Goal: Task Accomplishment & Management: Complete application form

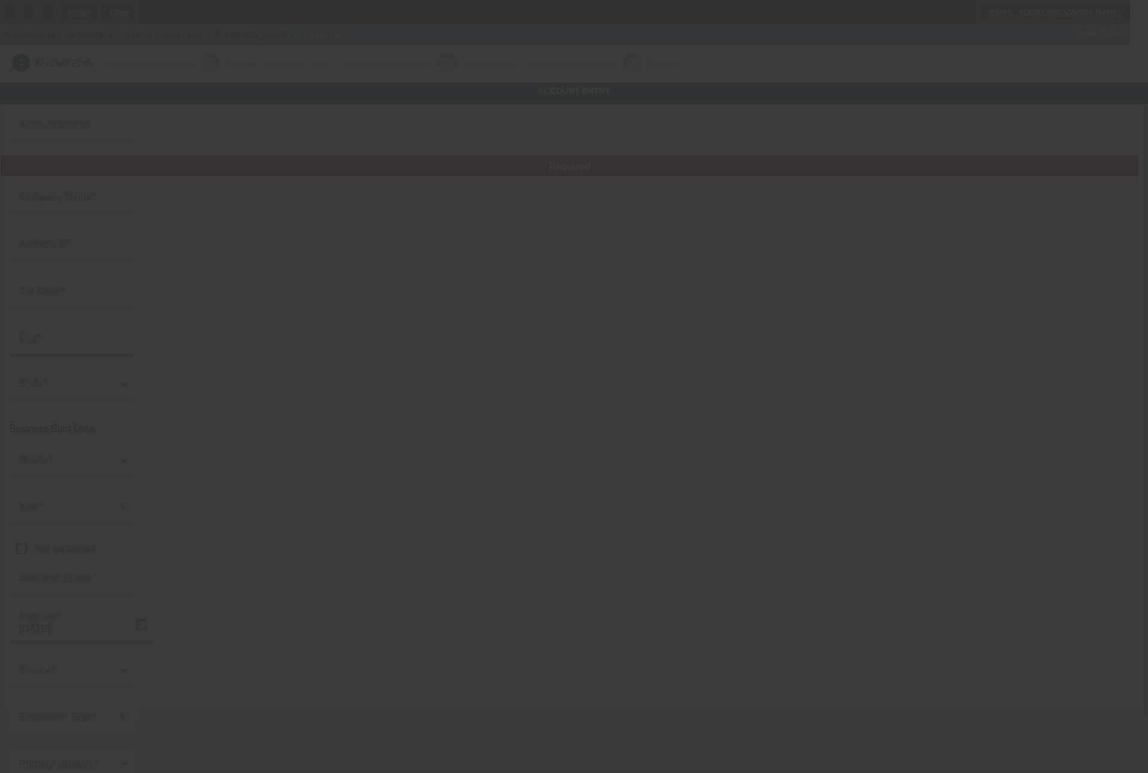
type input "Mighty Proper LLC"
type input "6414 Whittier Blvd"
type input "90022"
type input "Los Angeles"
type input "(978) 335-4835"
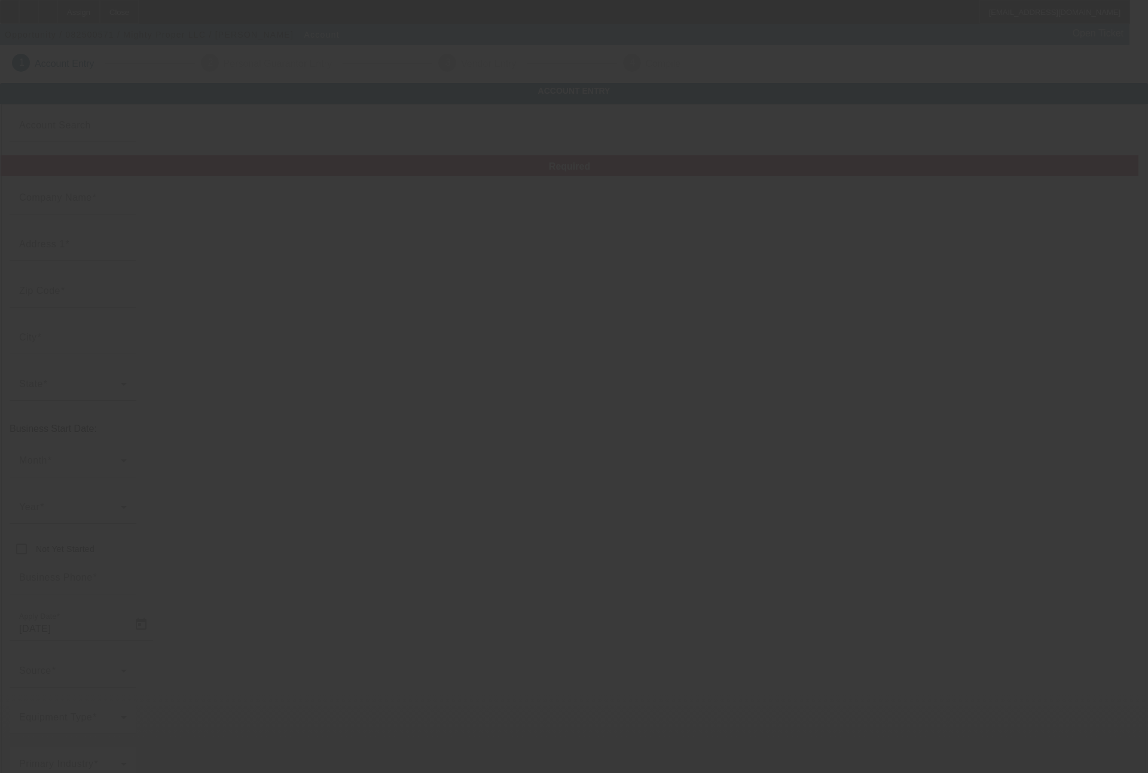
type input "info@mightyproper.com"
type input "Los Angeles"
type input "884400682"
type input "embroidery & screen printing"
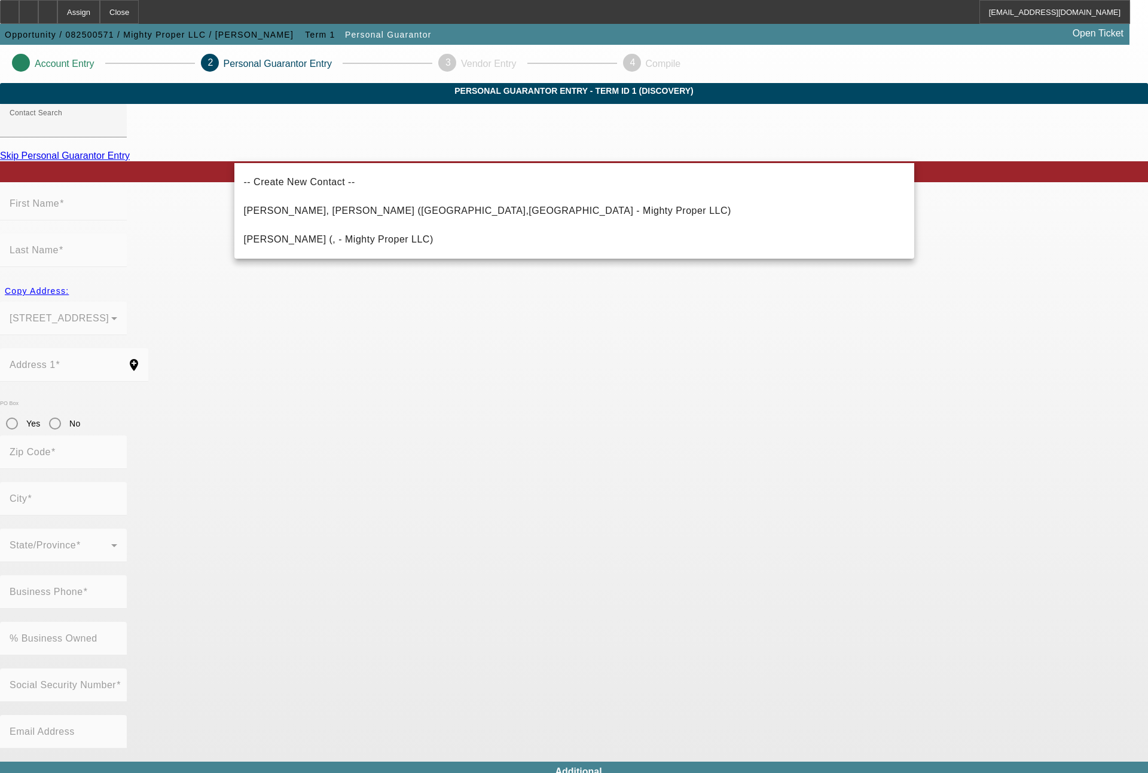
click at [1023, 558] on app-personal-guarantor-manage "Account Entry 2 Personal Guarantor Entry 3 Vendor Entry 4 Compile Personal Guar…" at bounding box center [574, 656] width 1148 height 1222
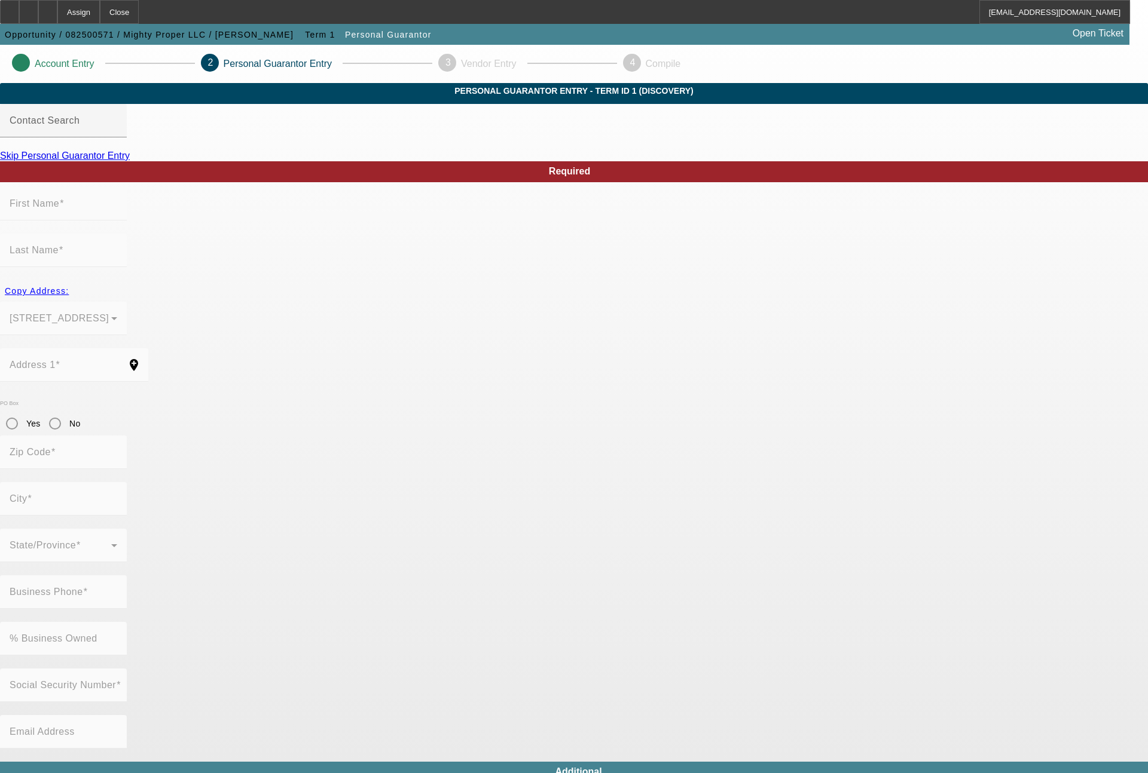
click at [130, 161] on link "Skip Personal Guarantor Entry" at bounding box center [65, 156] width 130 height 10
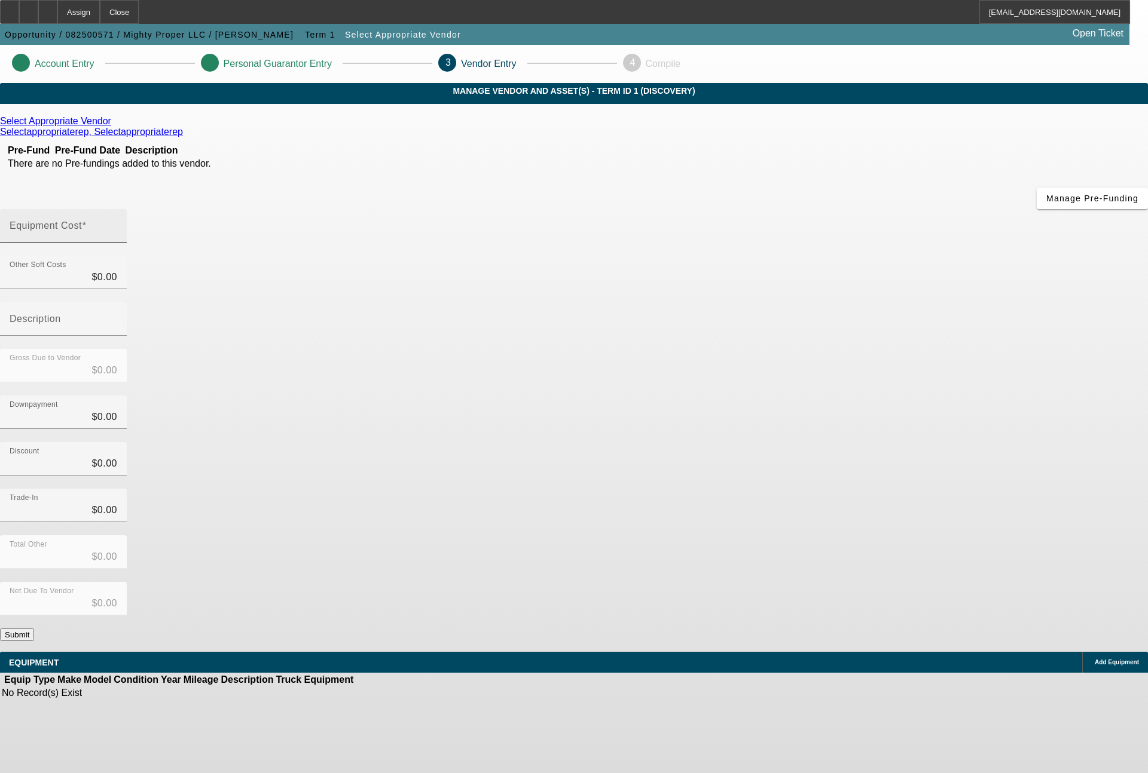
click at [117, 224] on input "Equipment Cost" at bounding box center [64, 231] width 108 height 14
type input "1"
type input "$1.00"
type input "18"
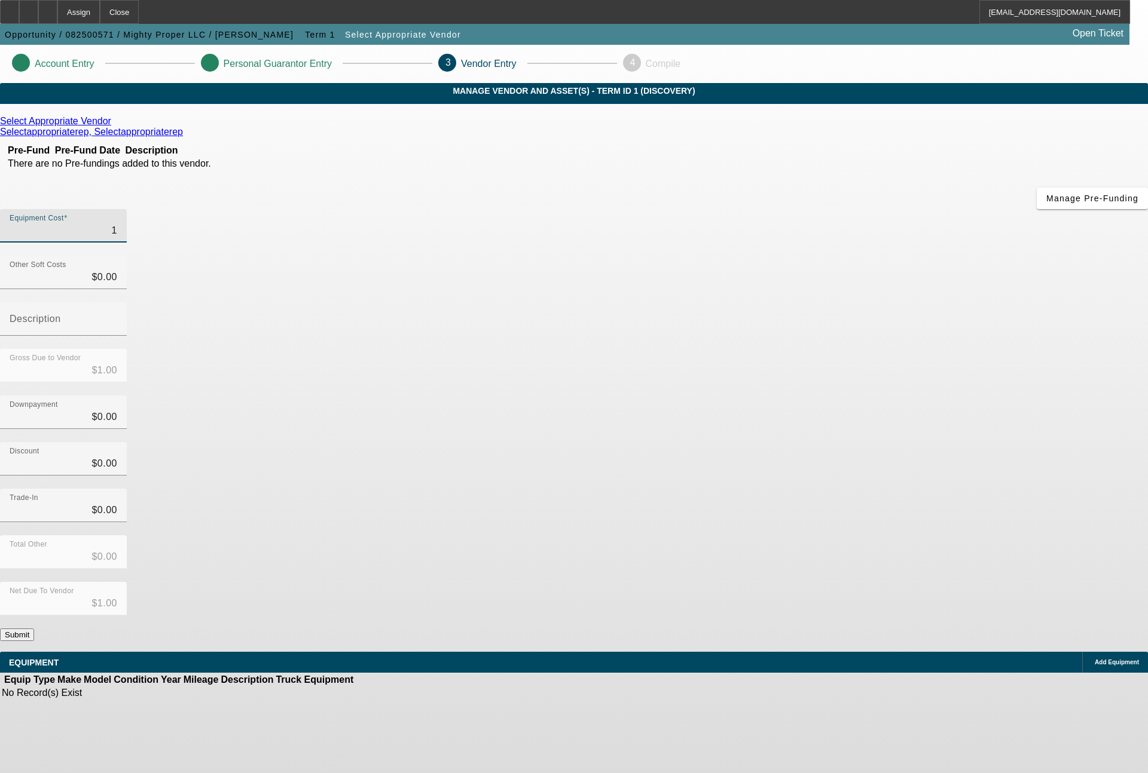
type input "$18.00"
type input "184"
type input "$184.00"
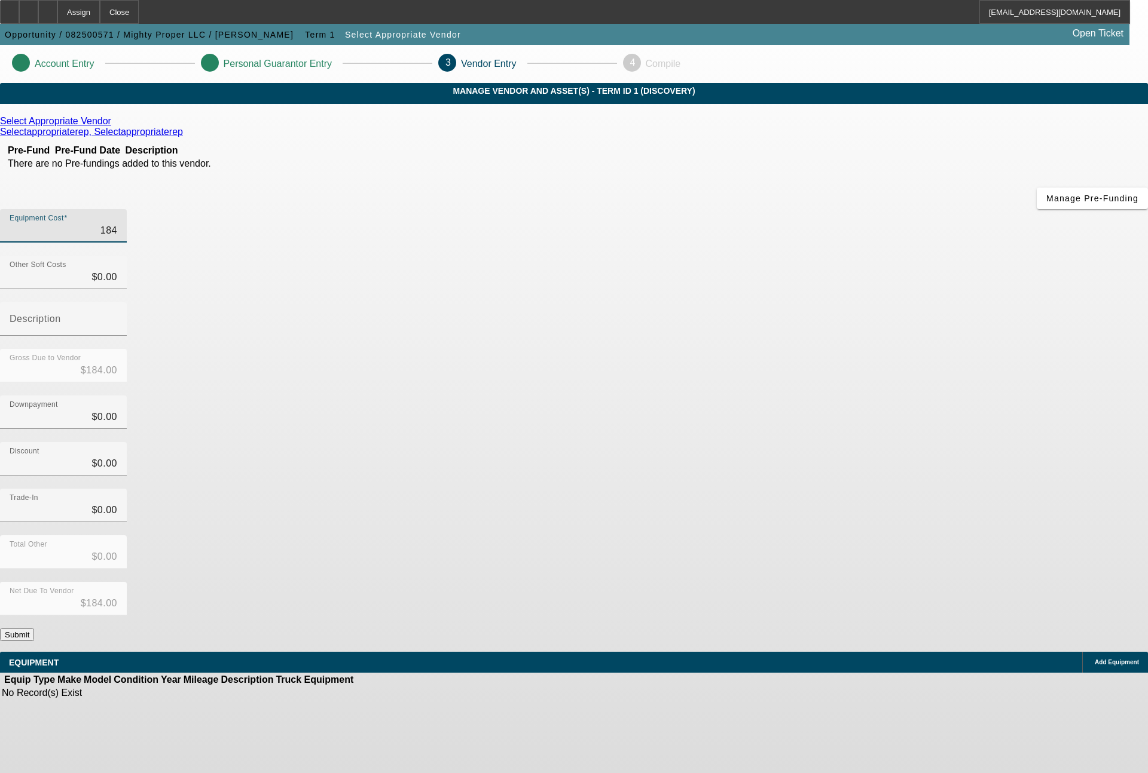
type input "1847"
type input "$1,847.00"
type input "18478"
type input "$18,478.00"
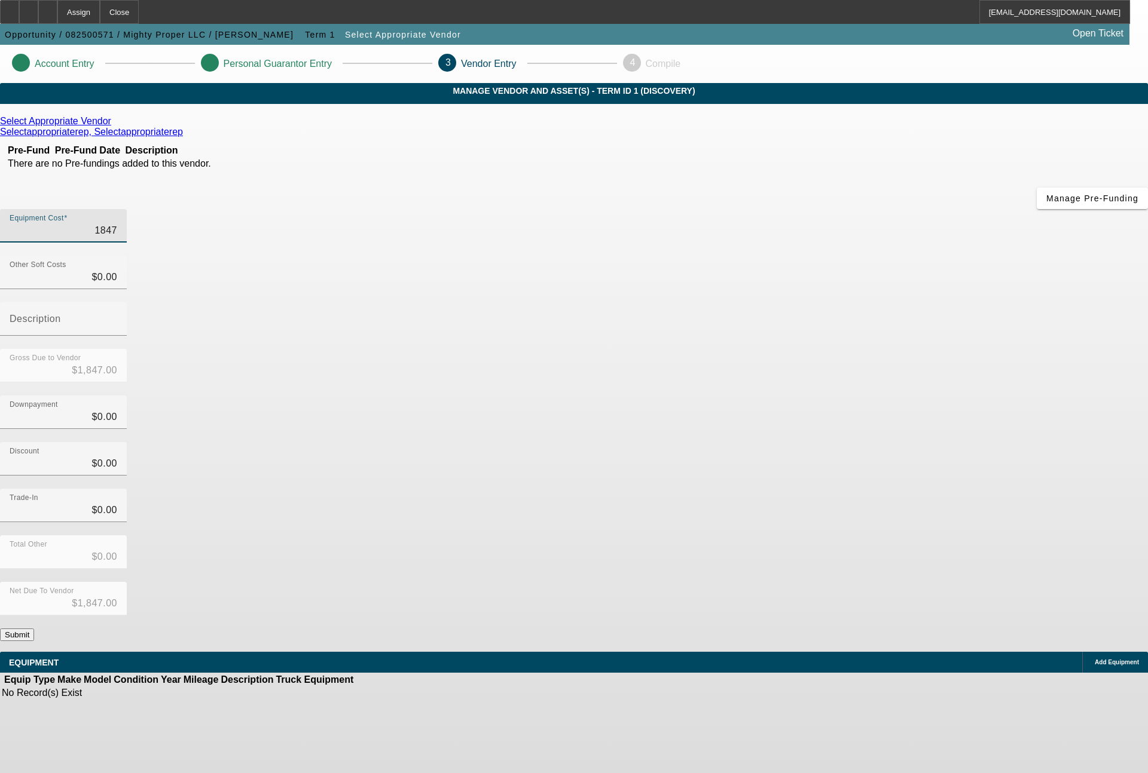
type input "$18,478.00"
type input "18478.1"
type input "$18,478.10"
type input "18478.11"
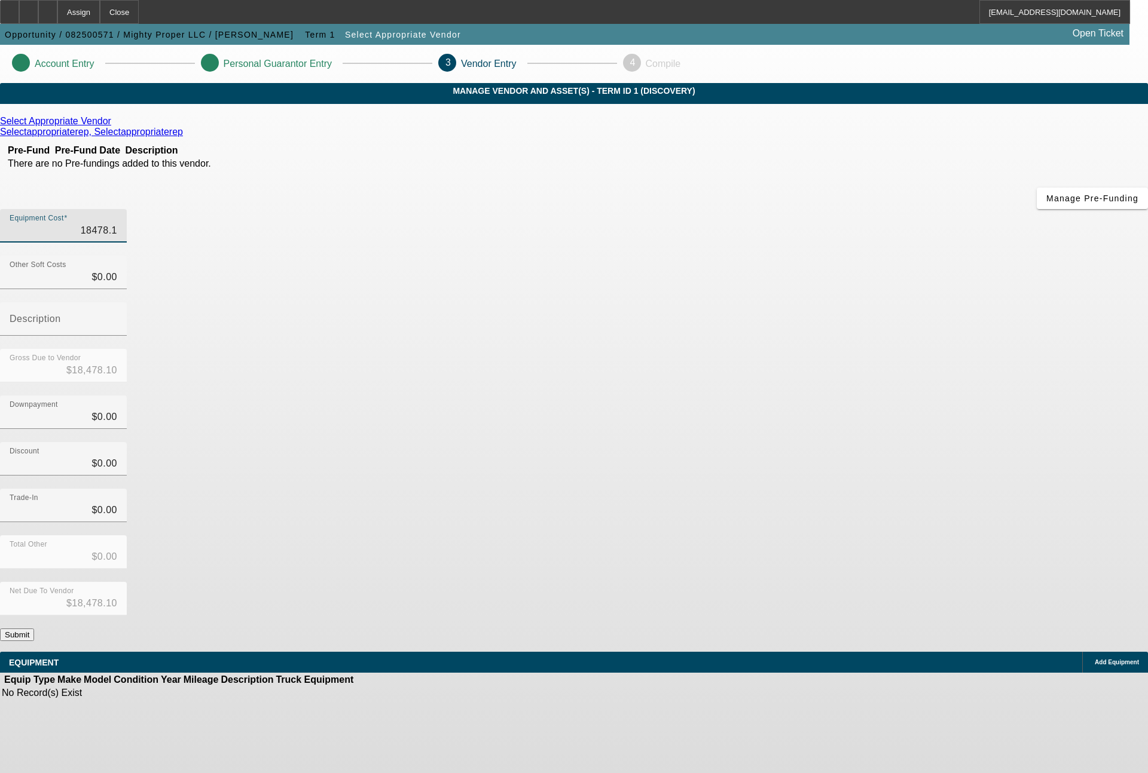
type input "$18,478.11"
click at [34, 629] on button "Submit" at bounding box center [17, 635] width 34 height 13
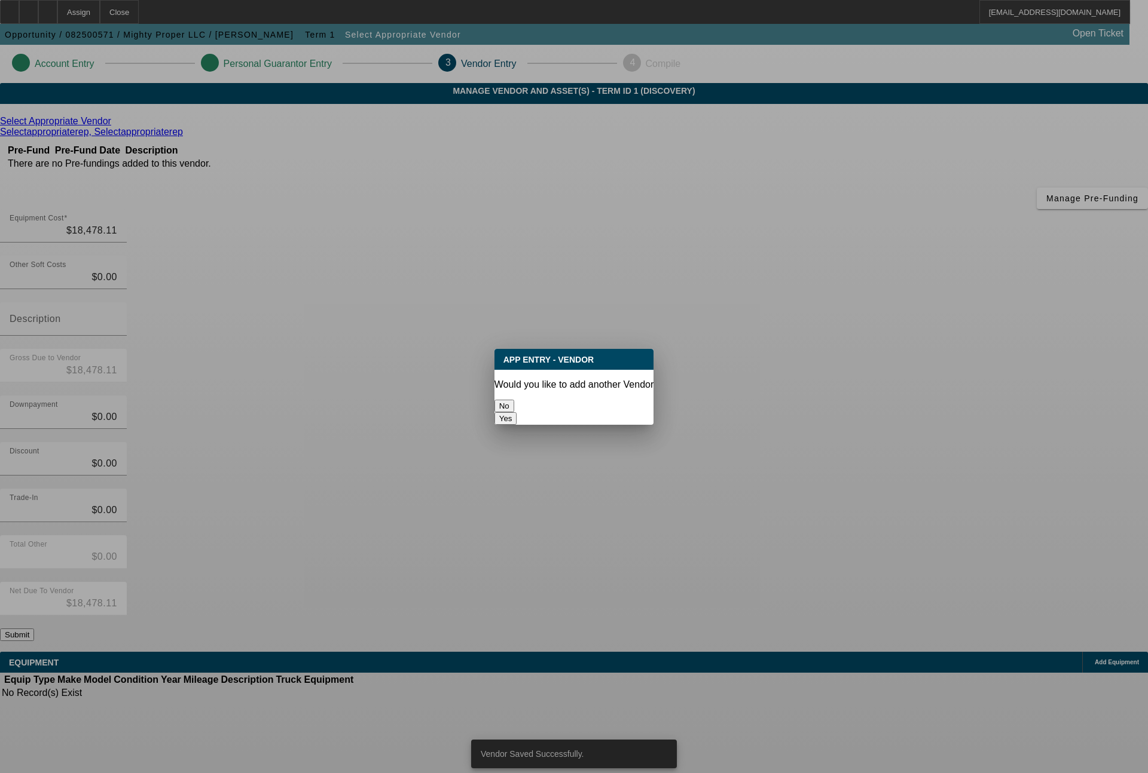
click at [531, 400] on div "No" at bounding box center [574, 406] width 160 height 13
click at [514, 400] on button "No" at bounding box center [504, 406] width 20 height 13
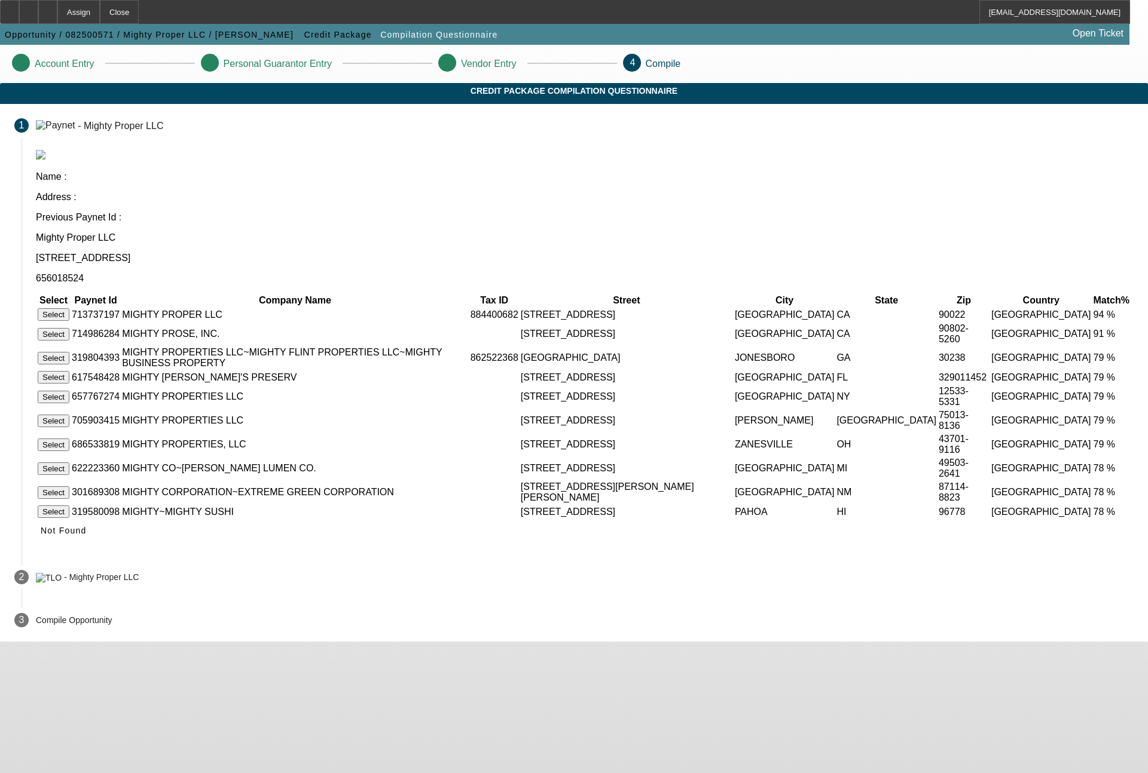
click at [69, 308] on button "Select" at bounding box center [54, 314] width 32 height 13
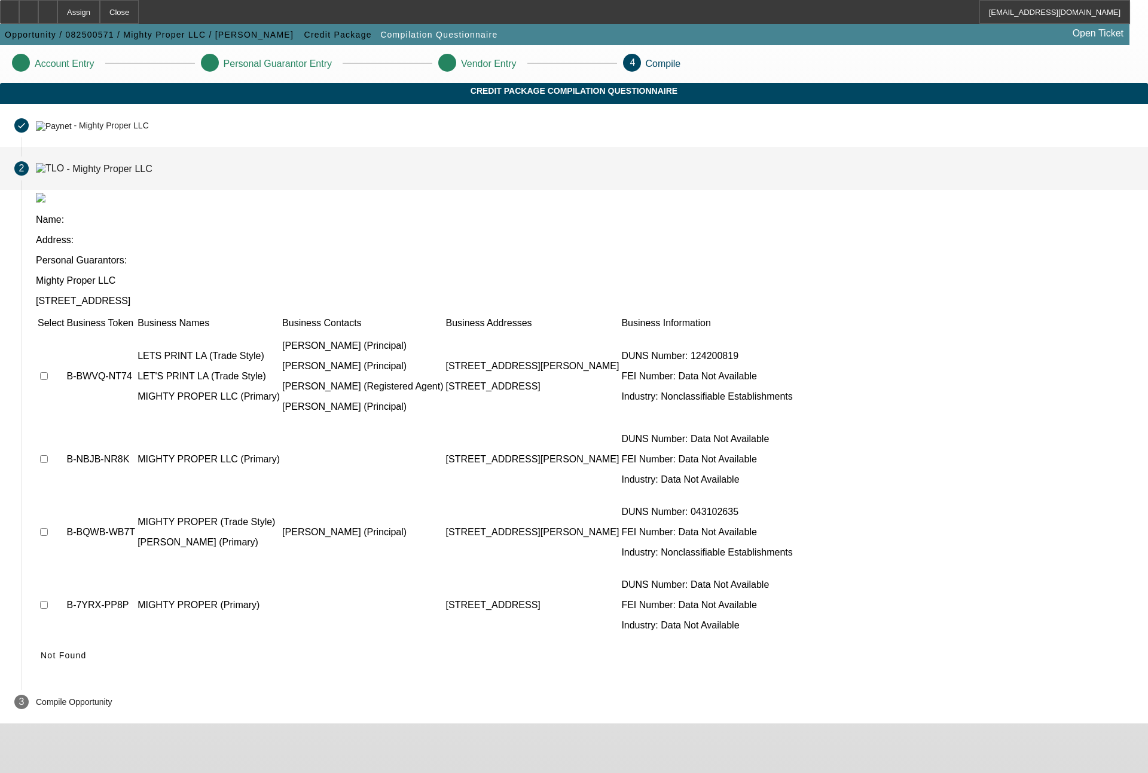
click at [65, 331] on td at bounding box center [50, 377] width 27 height 92
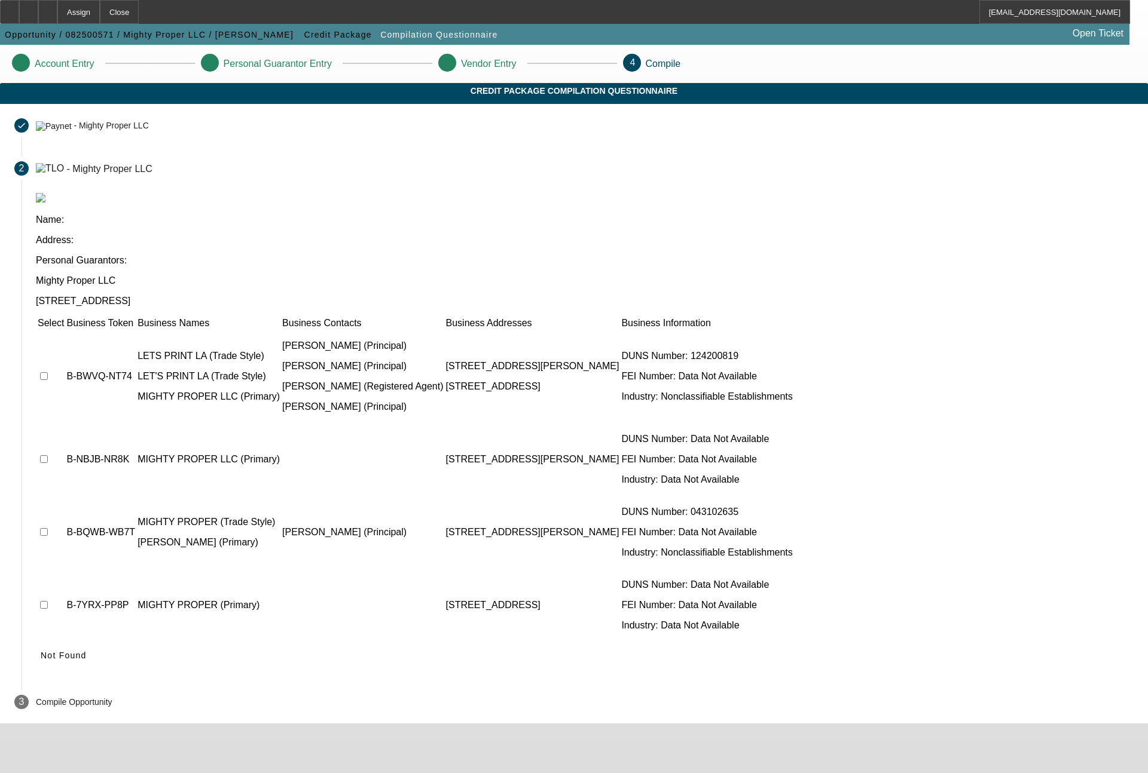
click at [48, 372] on input "checkbox" at bounding box center [44, 376] width 8 height 8
checkbox input "true"
click at [48, 528] on input "checkbox" at bounding box center [44, 532] width 8 height 8
checkbox input "true"
click at [48, 455] on input "checkbox" at bounding box center [44, 459] width 8 height 8
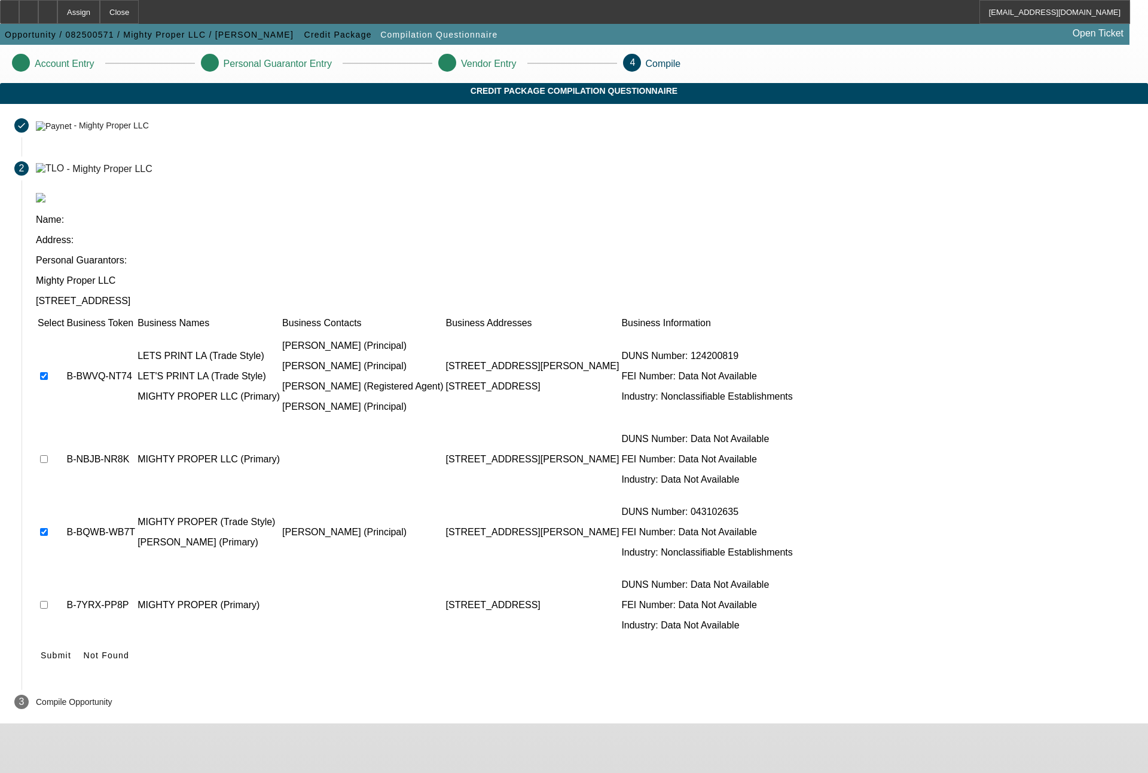
checkbox input "true"
click at [71, 651] on span "Submit" at bounding box center [56, 656] width 30 height 10
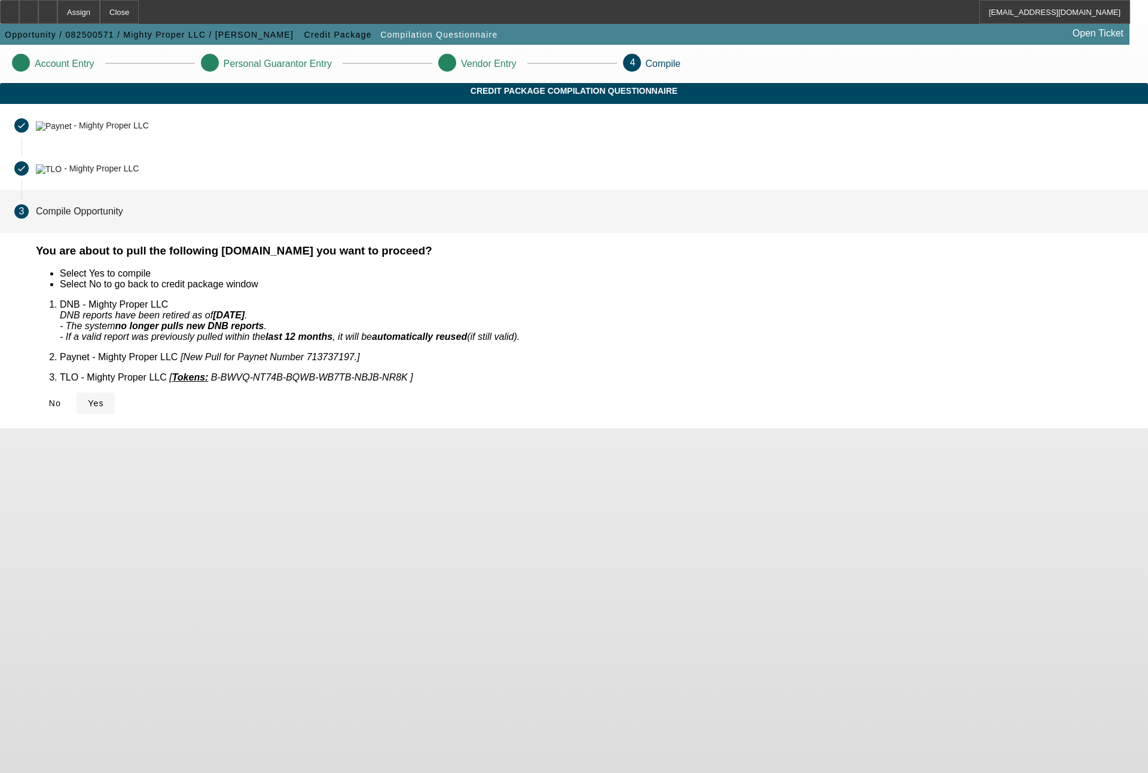
click at [104, 399] on span "Yes" at bounding box center [96, 404] width 16 height 10
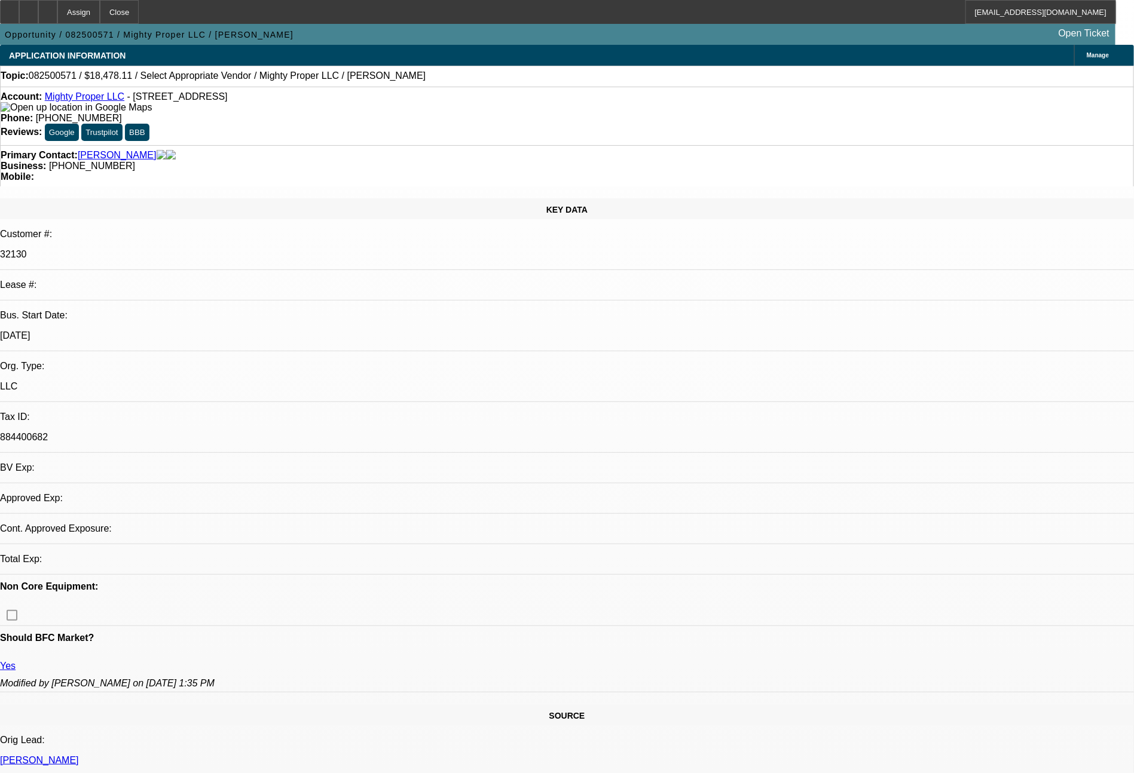
select select "0"
select select "2"
select select "0.1"
select select "1"
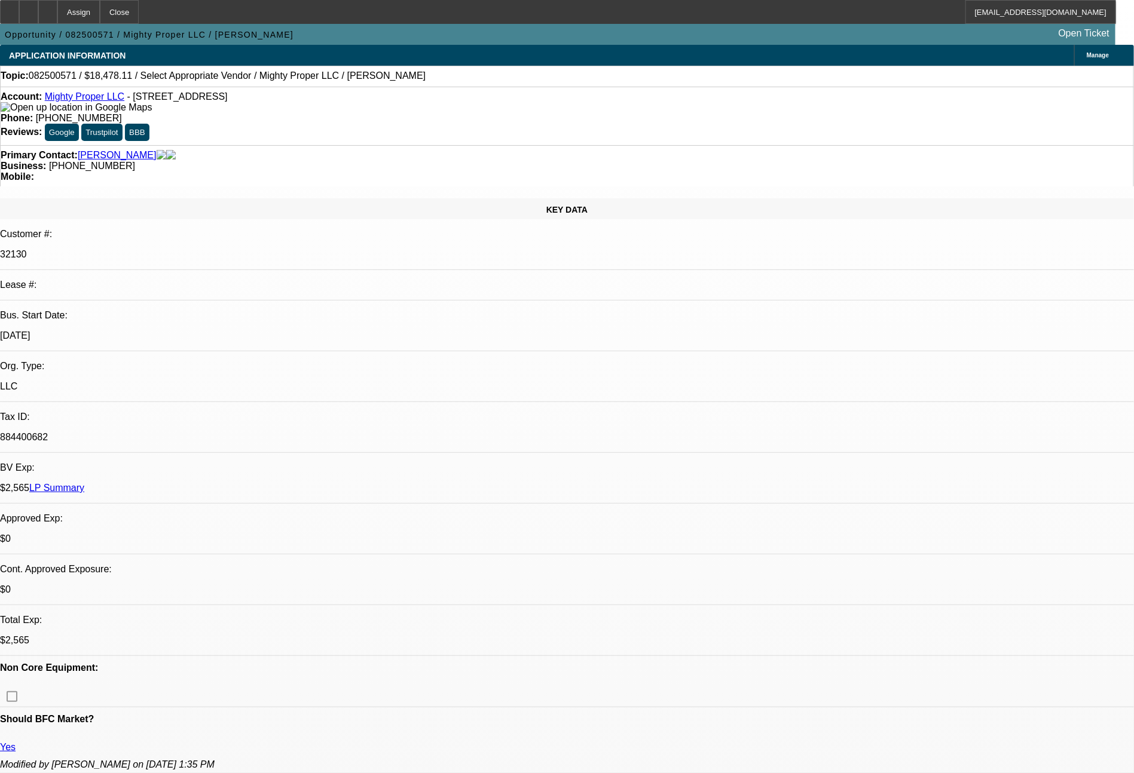
select select "2"
select select "4"
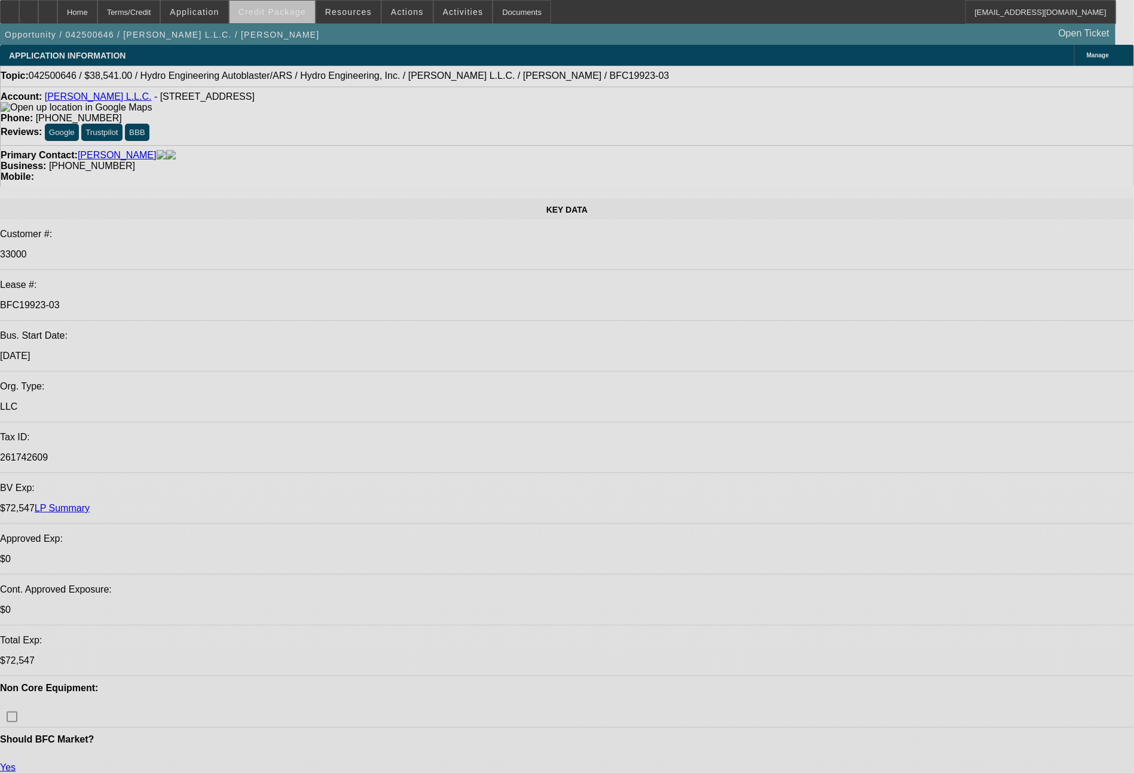
select select "0"
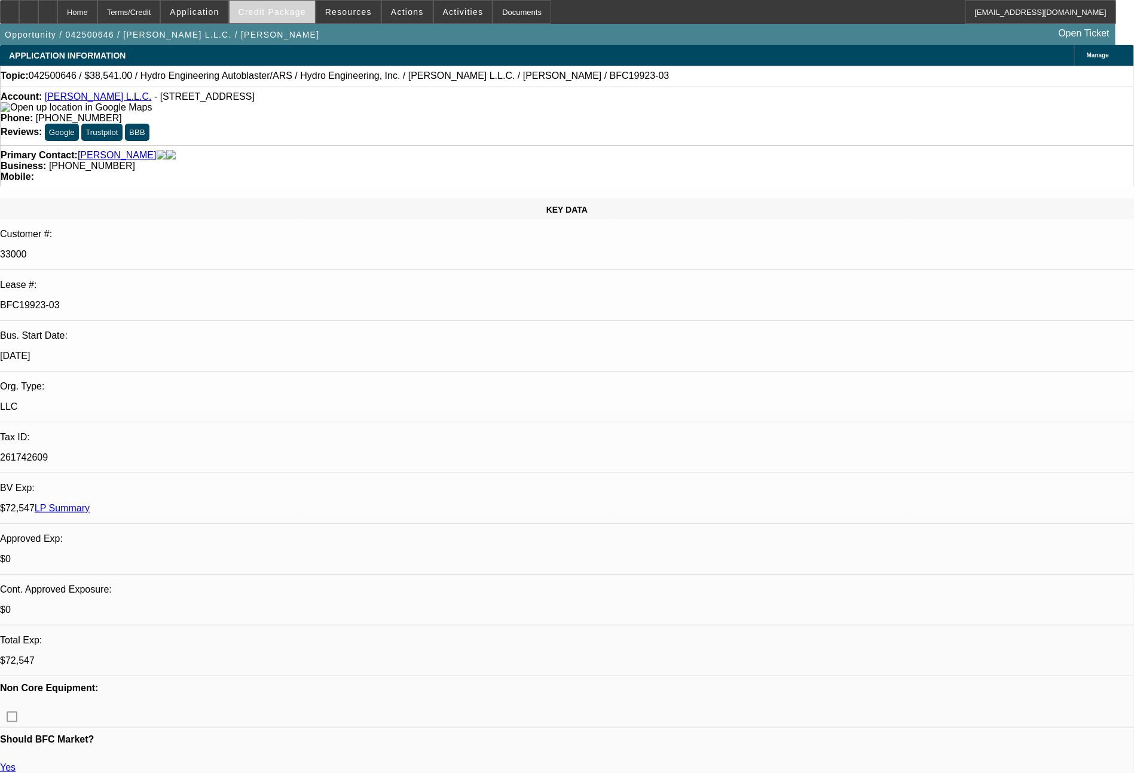
select select "2"
select select "0"
select select "6"
select select "0"
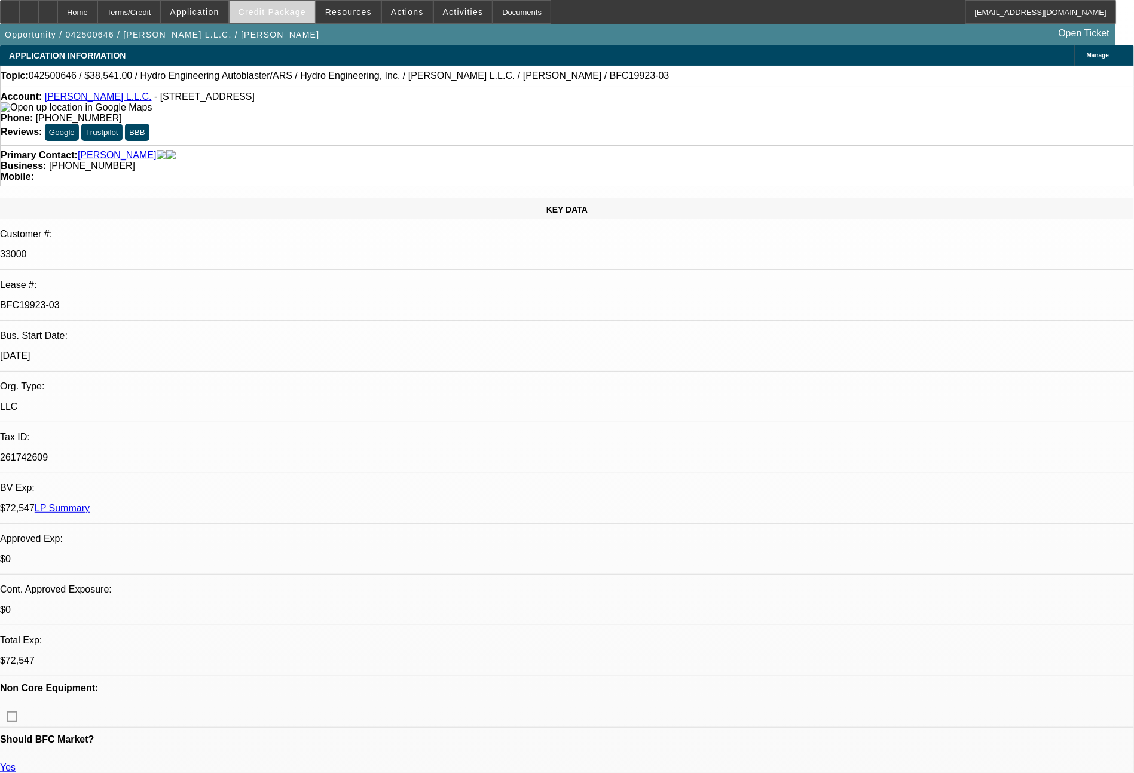
select select "2"
select select "0"
select select "6"
select select "0"
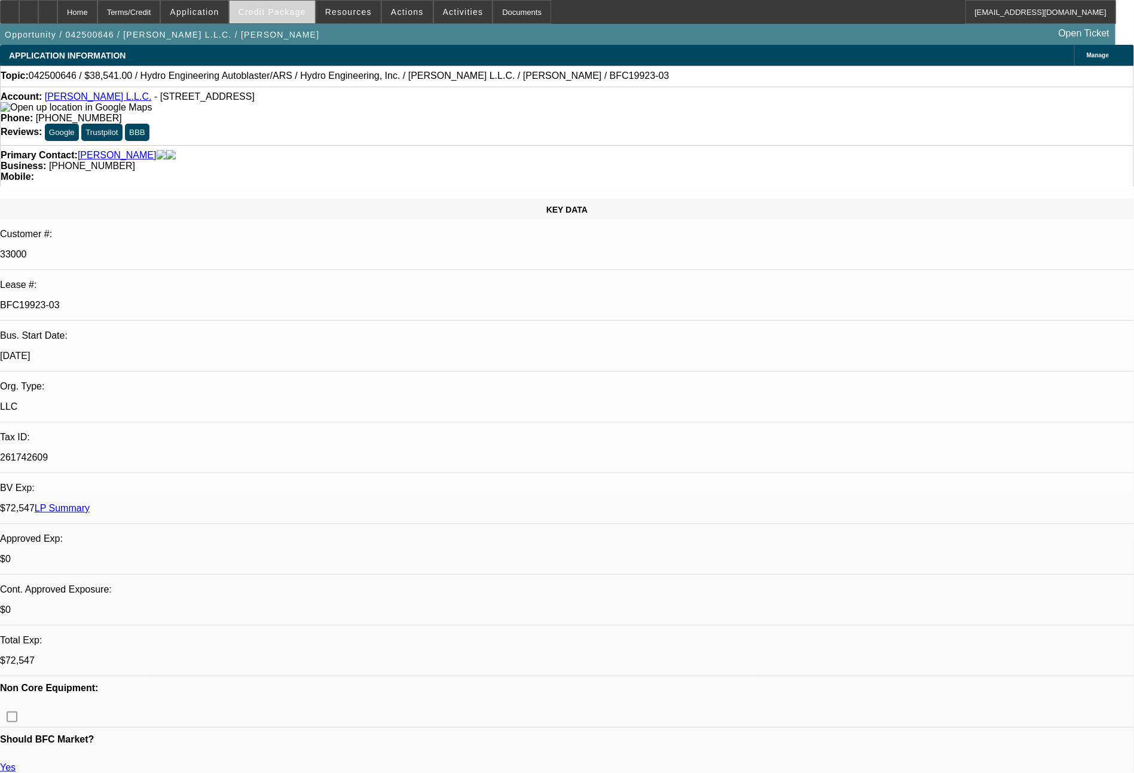
select select "2"
select select "0"
select select "6"
select select "0"
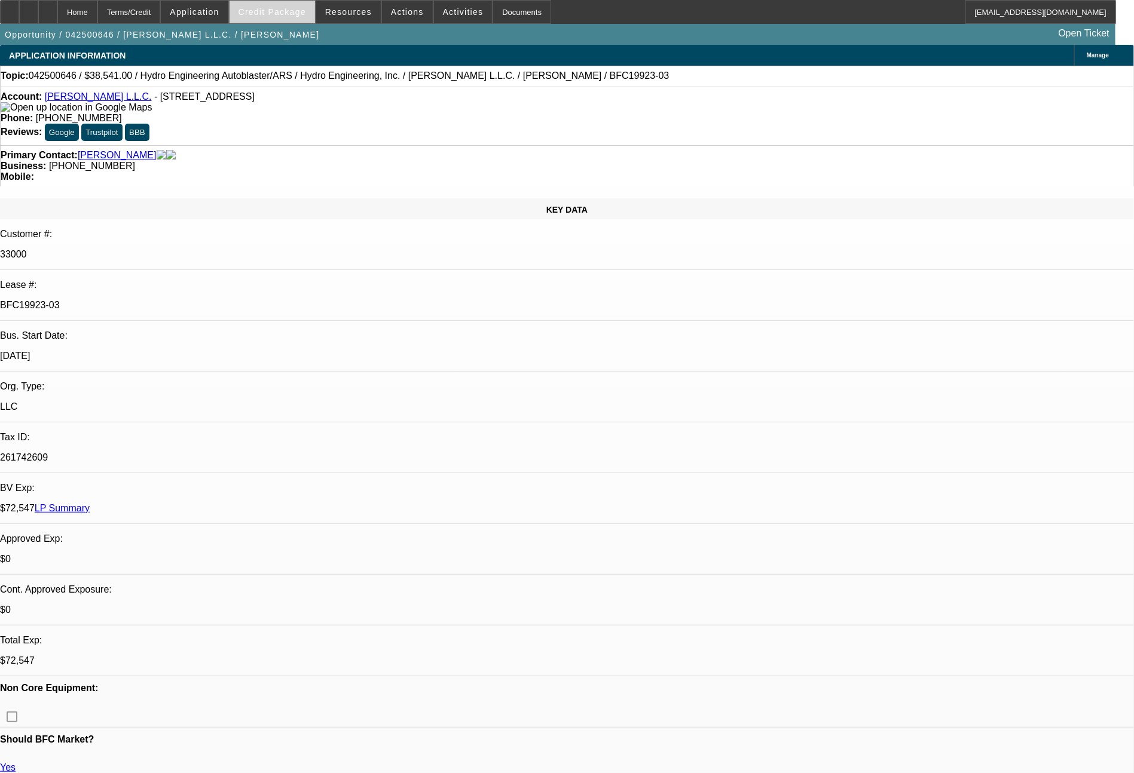
select select "2"
select select "0"
select select "6"
click at [280, 11] on span "Credit Package" at bounding box center [272, 12] width 68 height 10
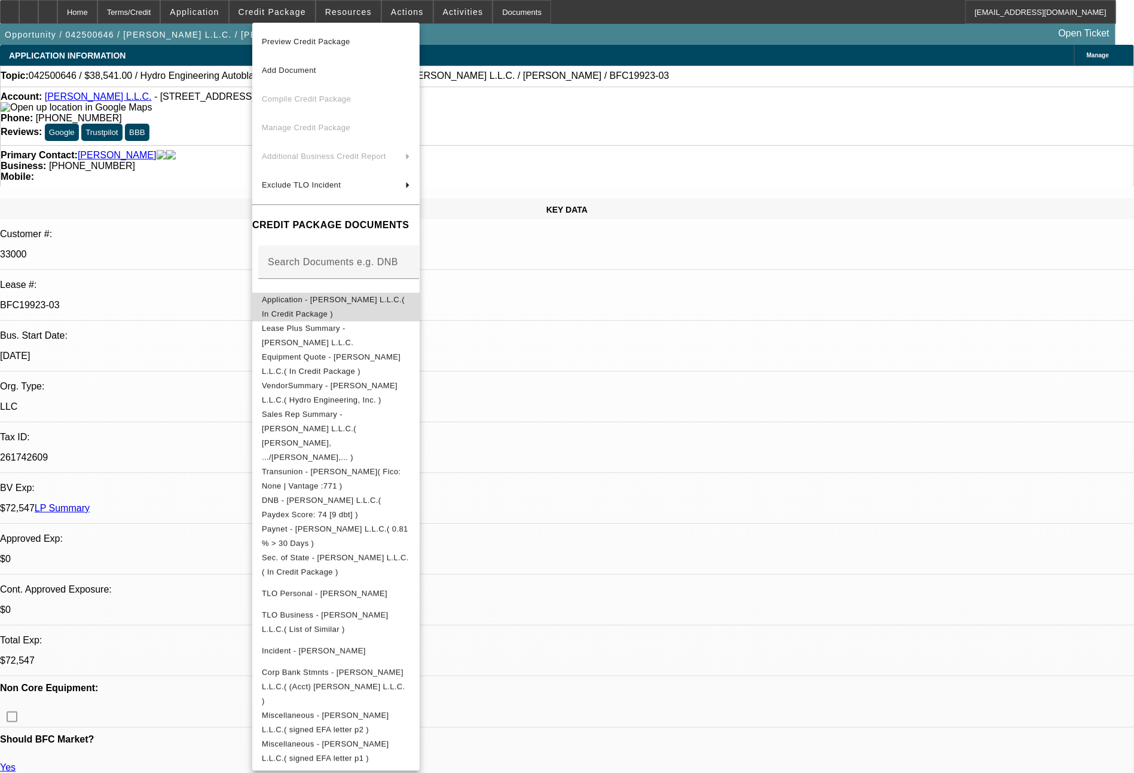
click at [332, 300] on span "Application - Hillhouse L.L.C.( In Credit Package )" at bounding box center [333, 306] width 143 height 23
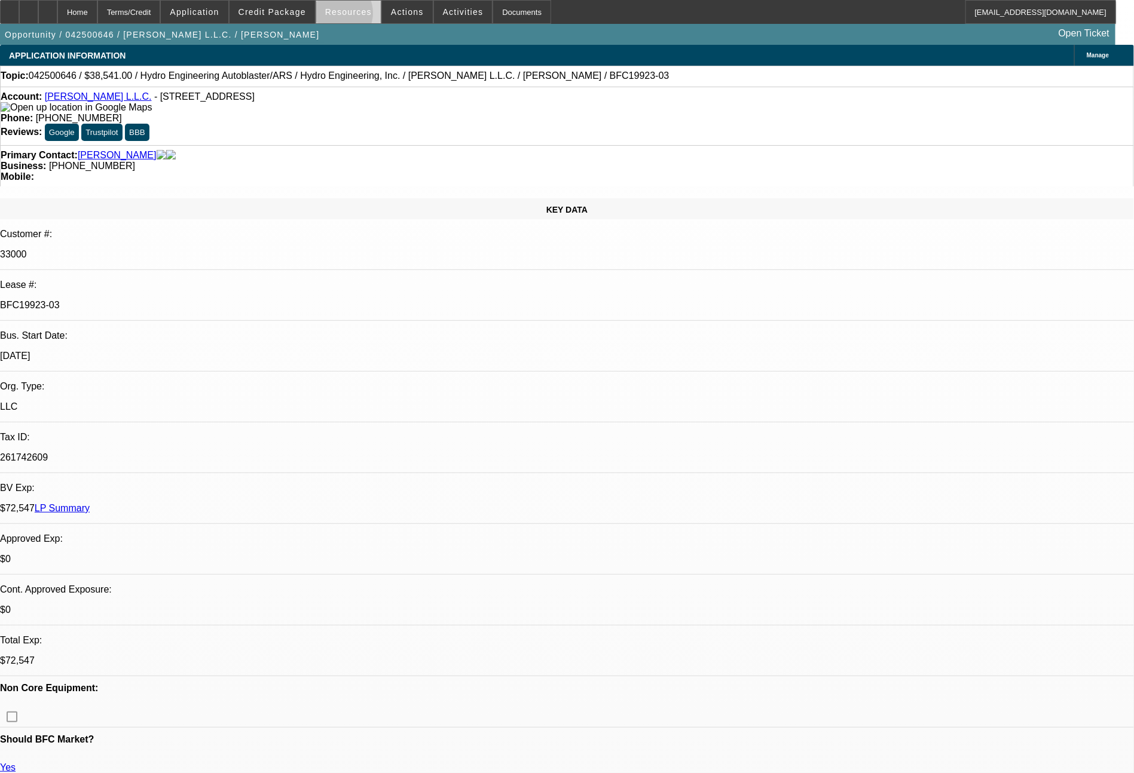
click at [345, 16] on span "Resources" at bounding box center [348, 12] width 47 height 10
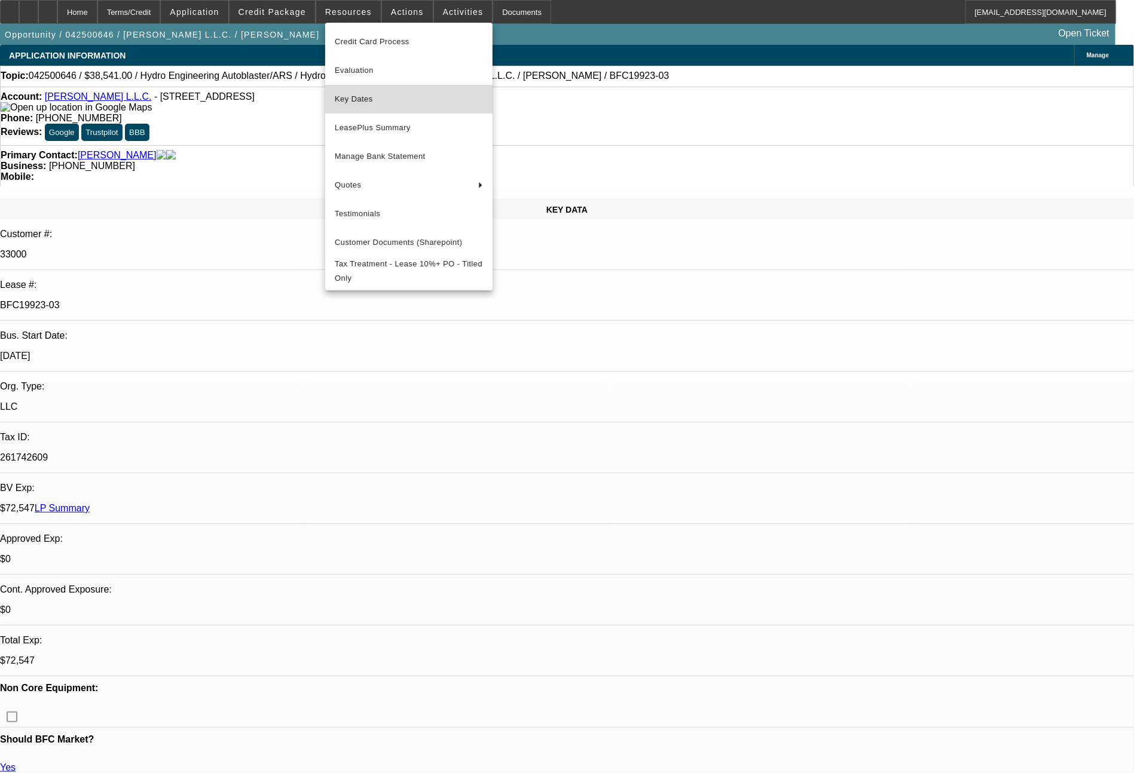
click at [355, 101] on span "Key Dates" at bounding box center [409, 99] width 148 height 14
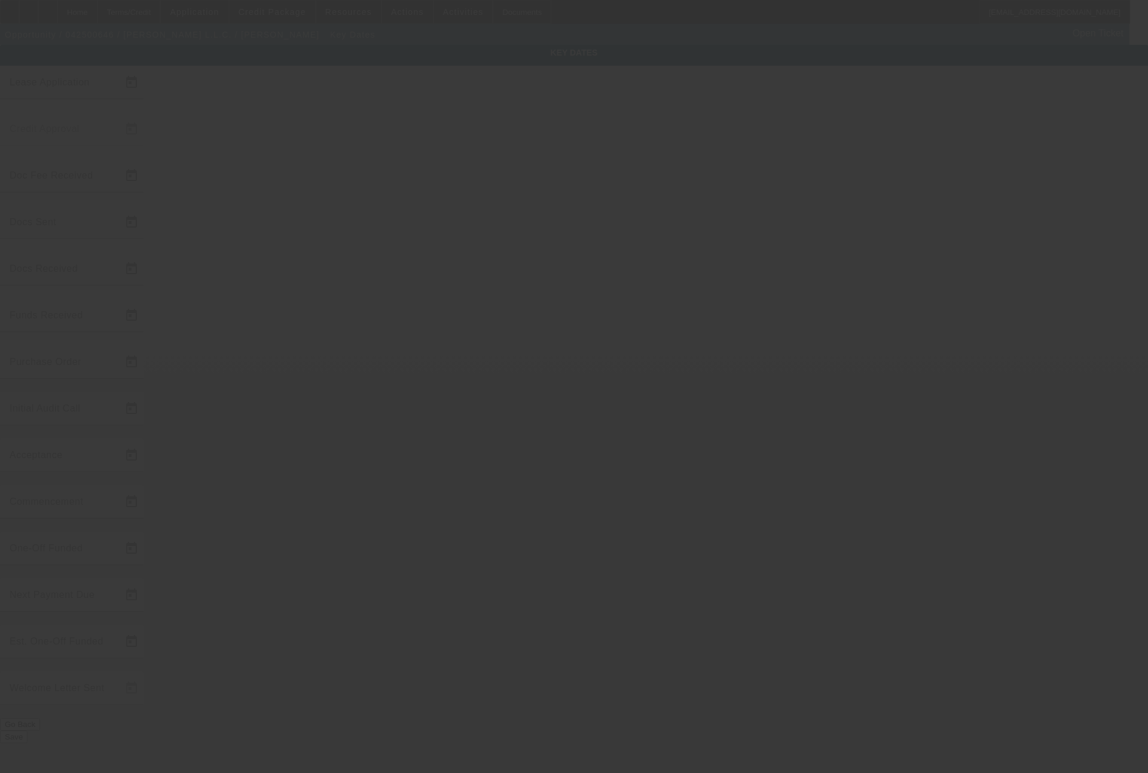
type input "4/24/2025"
type input "4/28/2025"
type input "5/1/2025"
type input "5/2/2025"
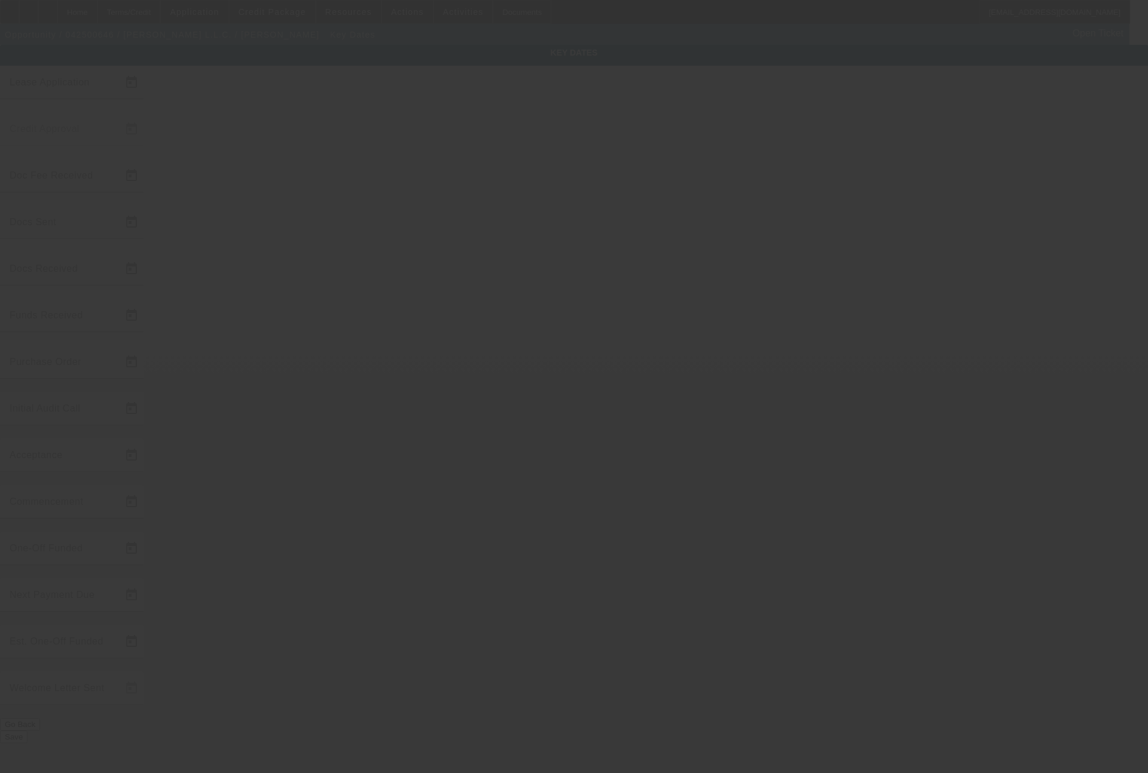
type input "5/2/2025"
type input "5/7/2025"
type input "6/10/2025"
type input "7/1/2025"
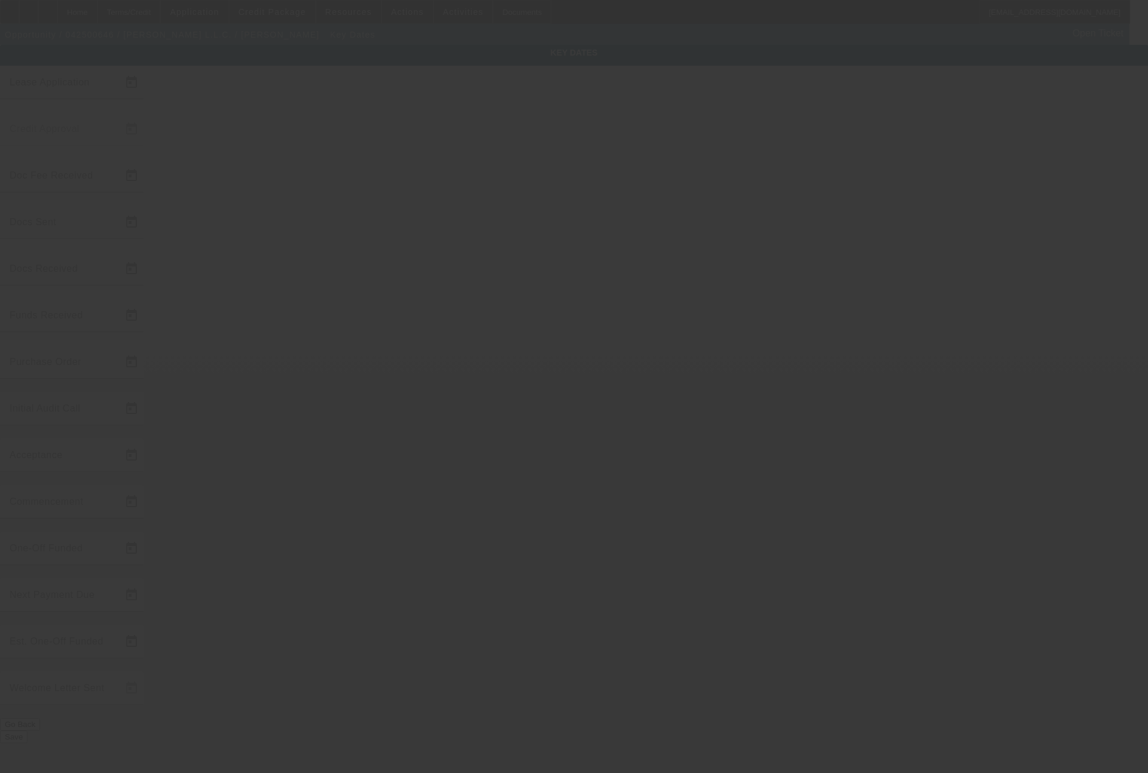
type input "6/25/2025"
type input "8/1/2025"
type input "6/16/2025"
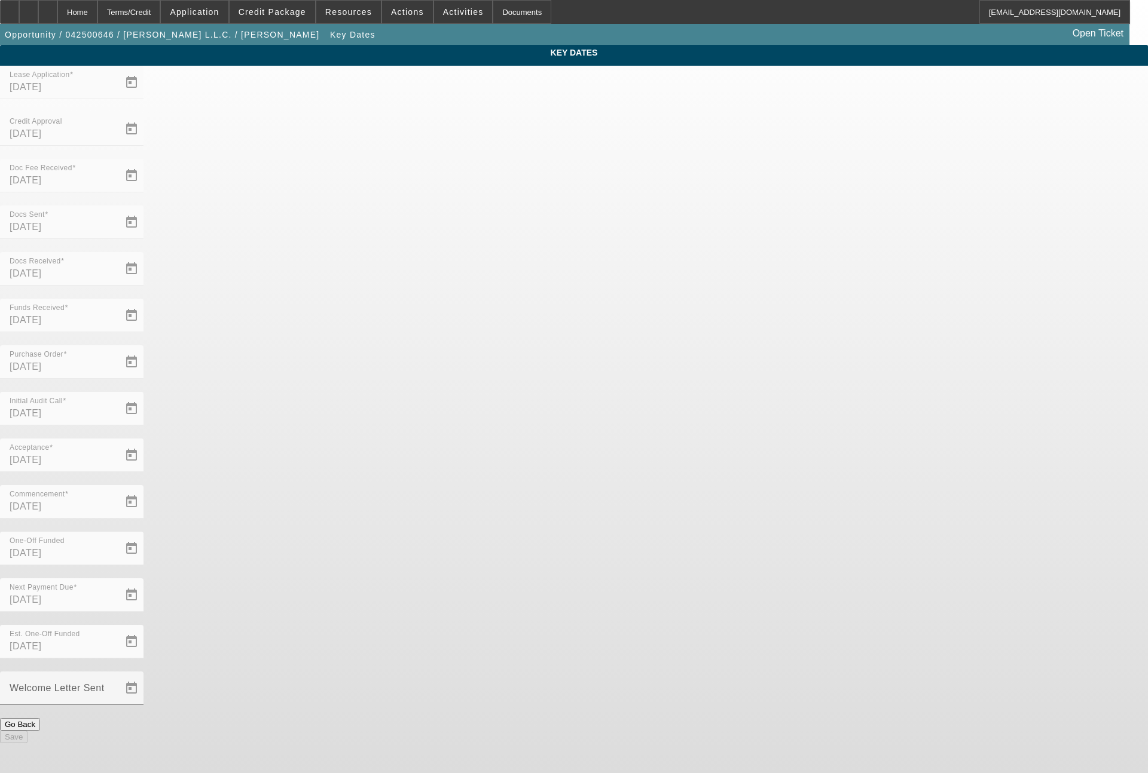
click at [161, 11] on div "Terms/Credit" at bounding box center [128, 12] width 63 height 24
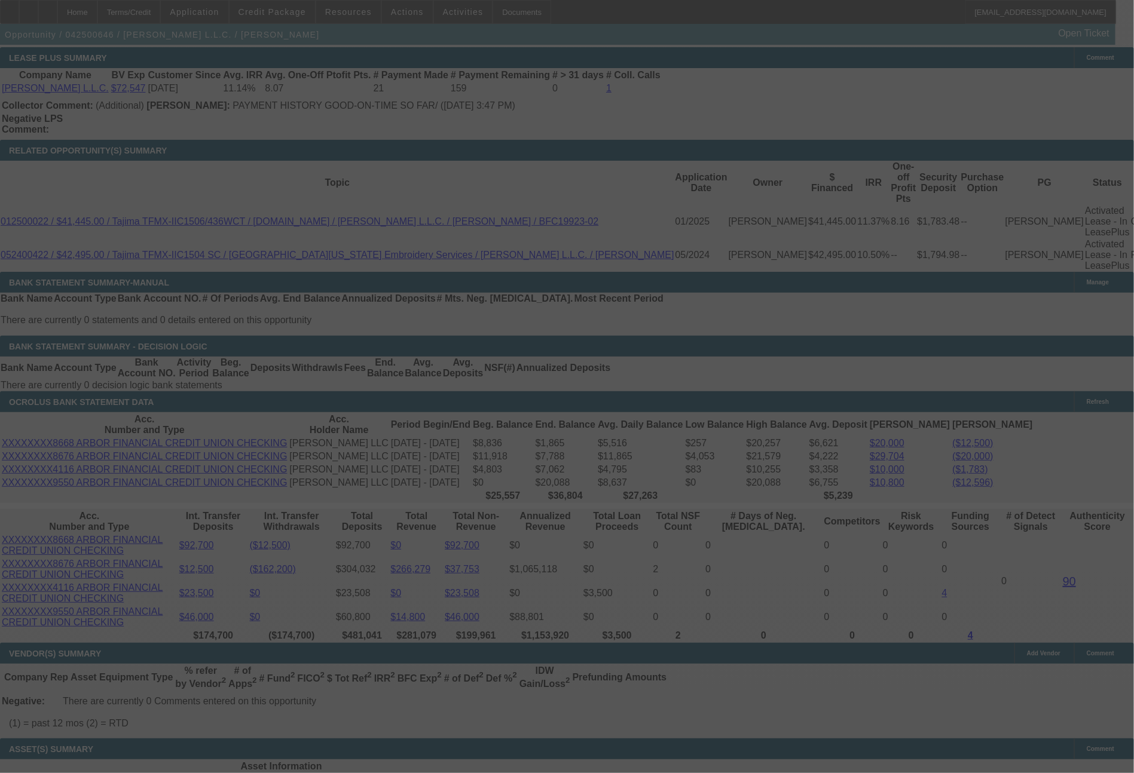
scroll to position [2114, 0]
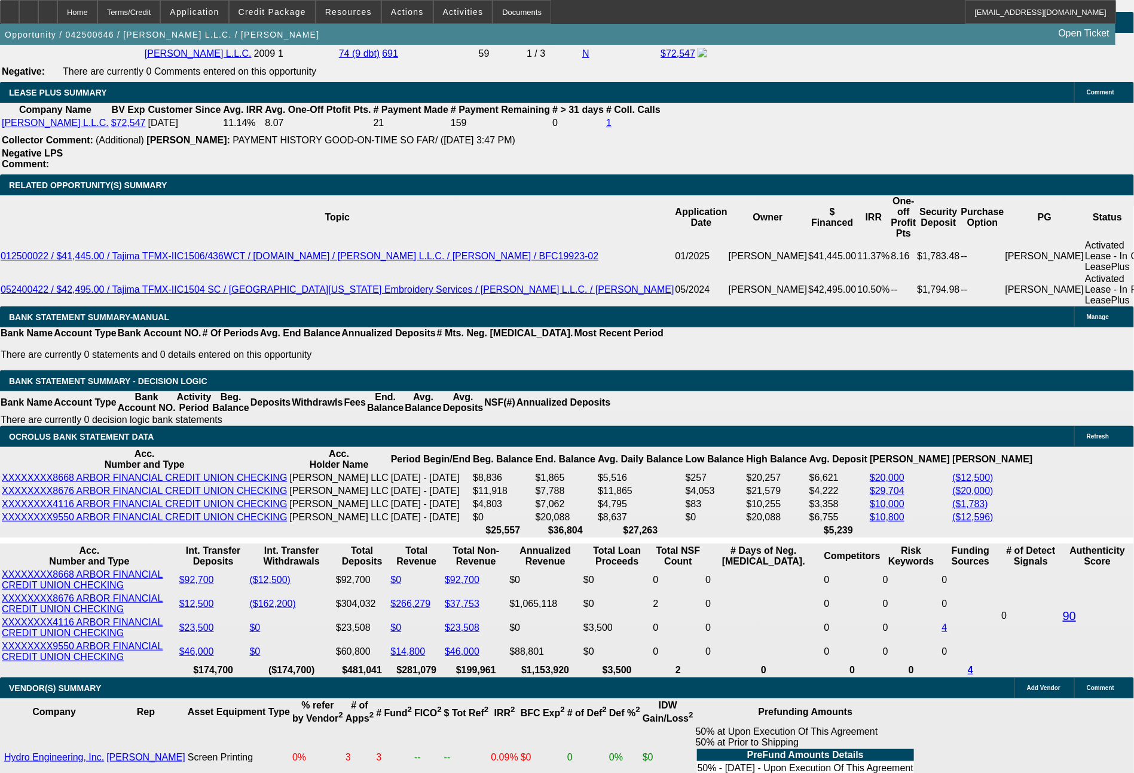
select select "0"
select select "2"
select select "0"
select select "6"
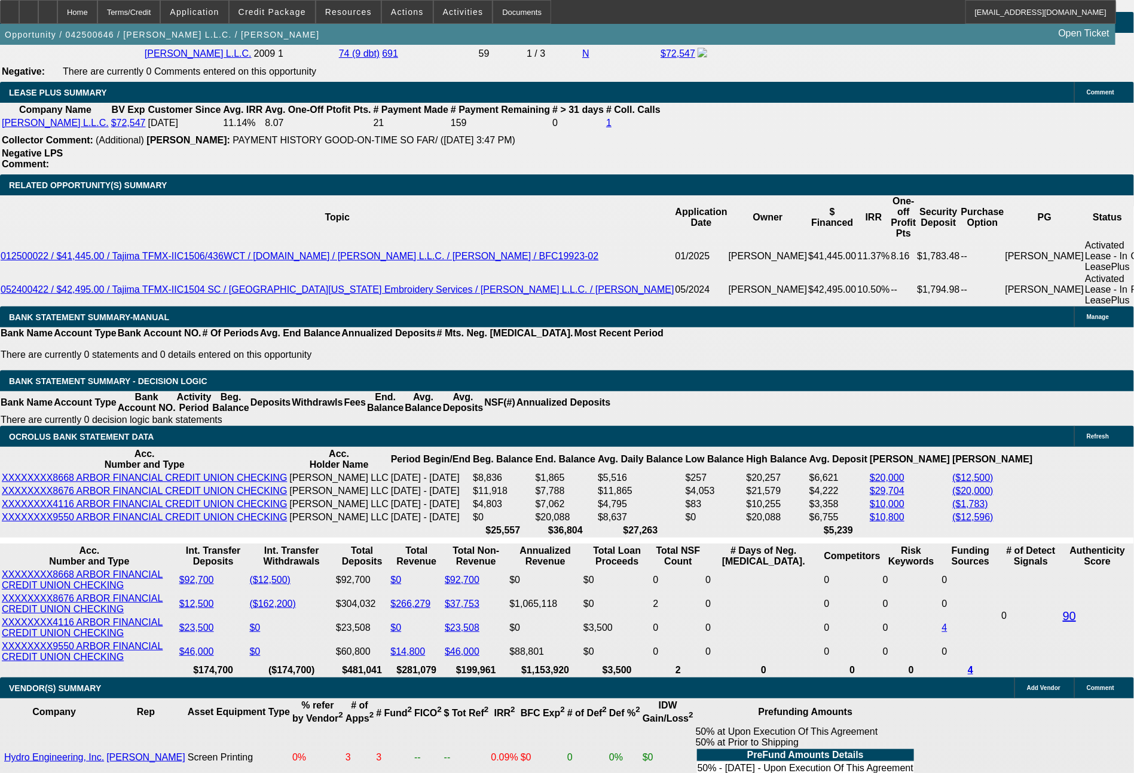
select select "0"
select select "2"
select select "0"
select select "6"
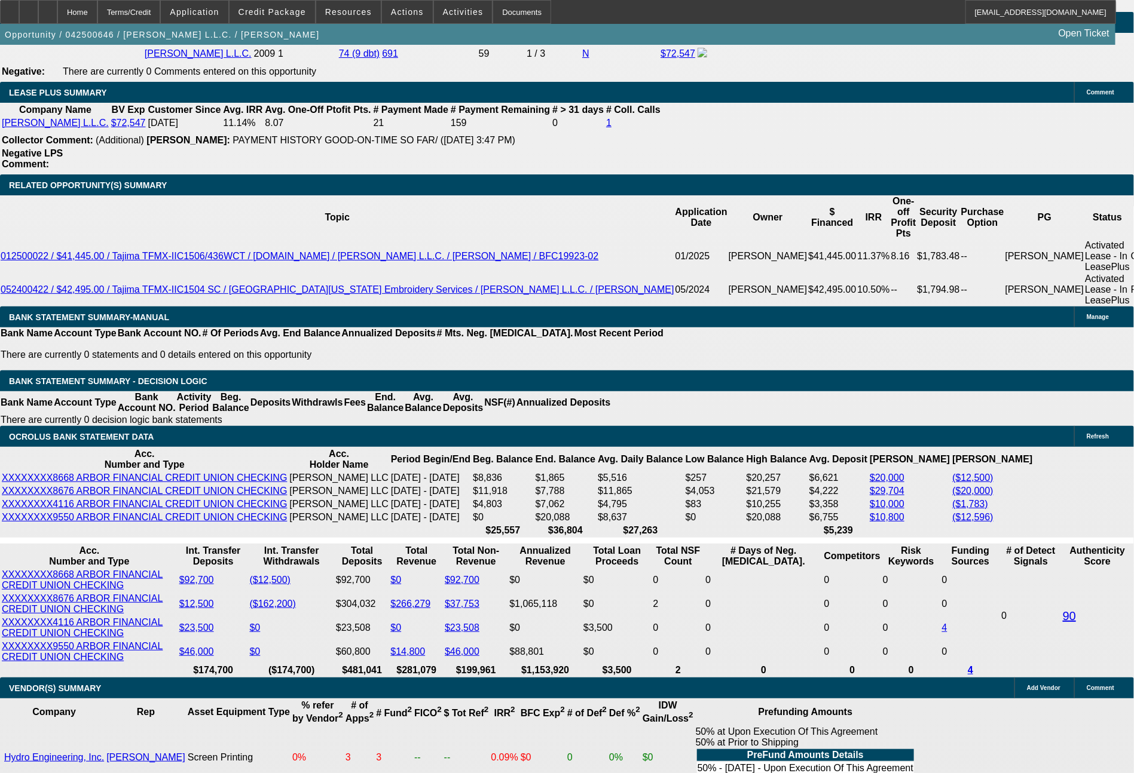
select select "0"
select select "2"
select select "0"
select select "6"
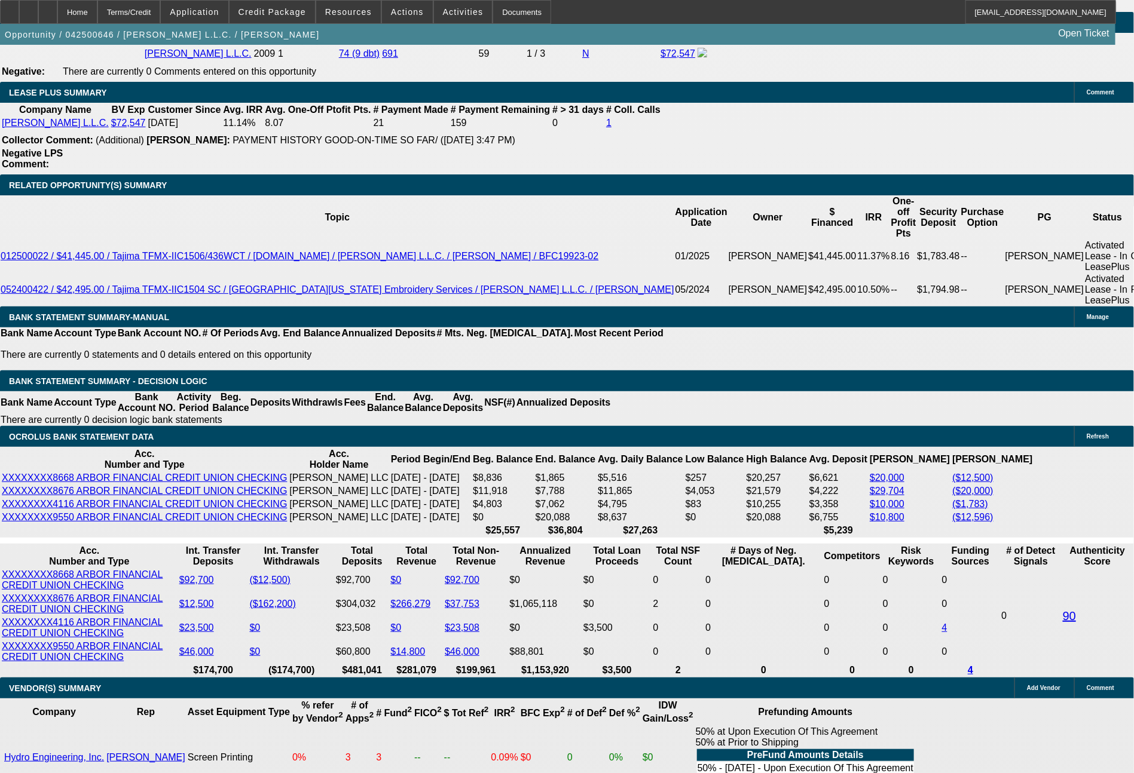
select select "0"
select select "2"
select select "0"
select select "6"
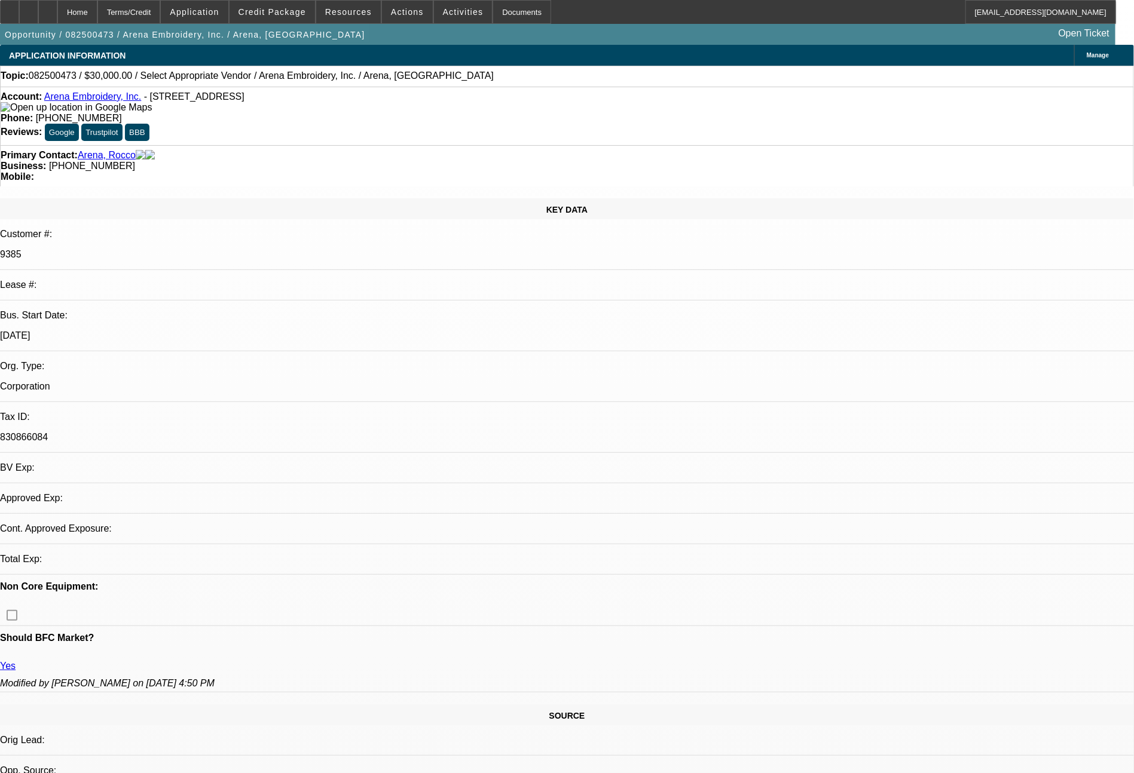
select select "0"
select select "2"
select select "0.1"
select select "4"
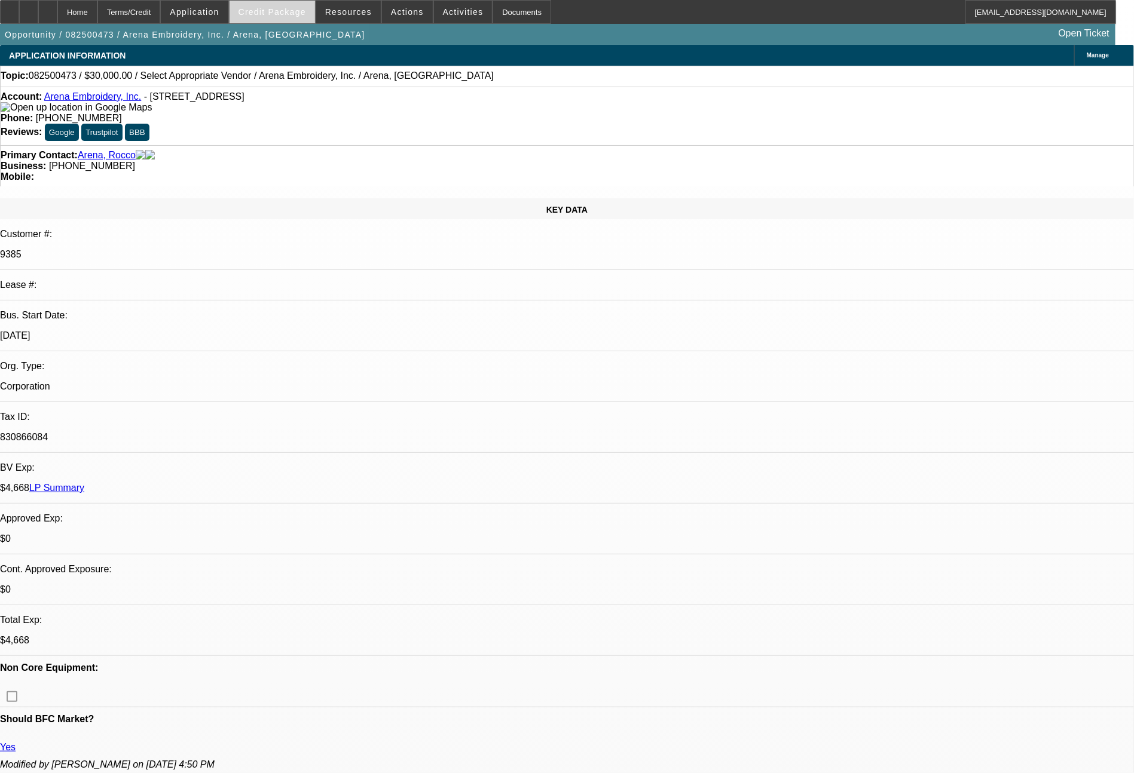
click at [290, 13] on span "Credit Package" at bounding box center [272, 12] width 68 height 10
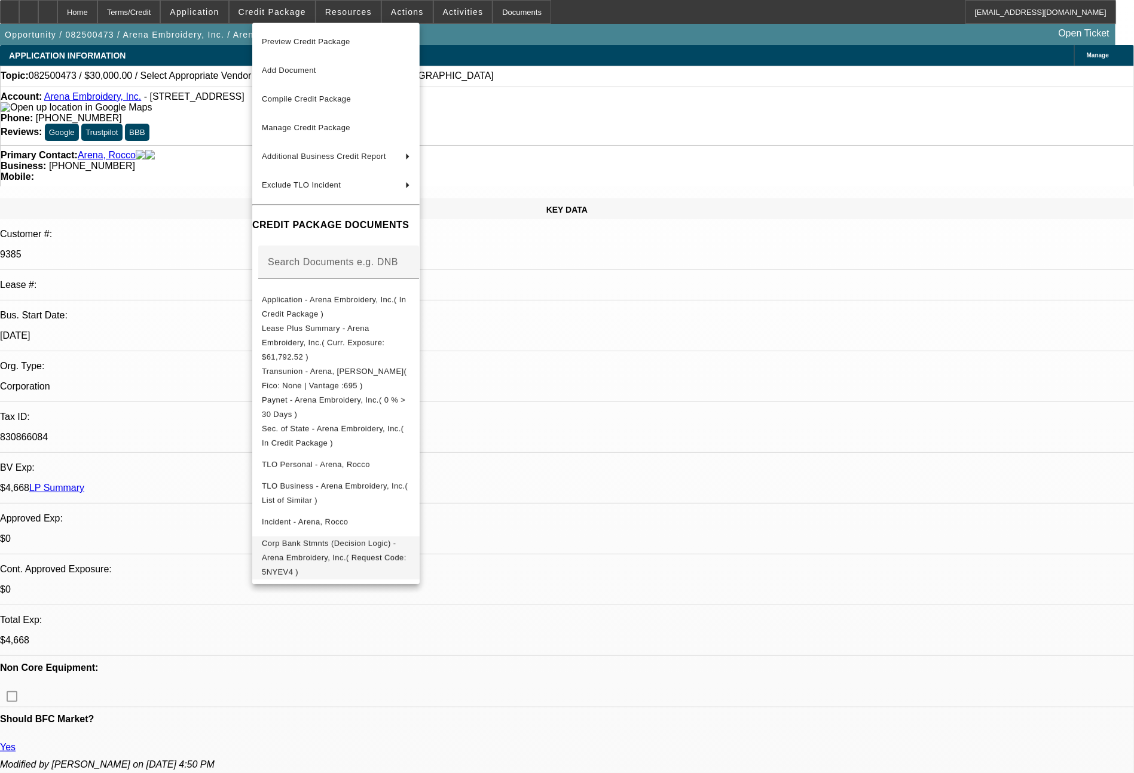
click at [406, 539] on span "Corp Bank Stmnts (Decision Logic) - Arena Embroidery, Inc.( Request Code: 5NYEV…" at bounding box center [334, 558] width 145 height 38
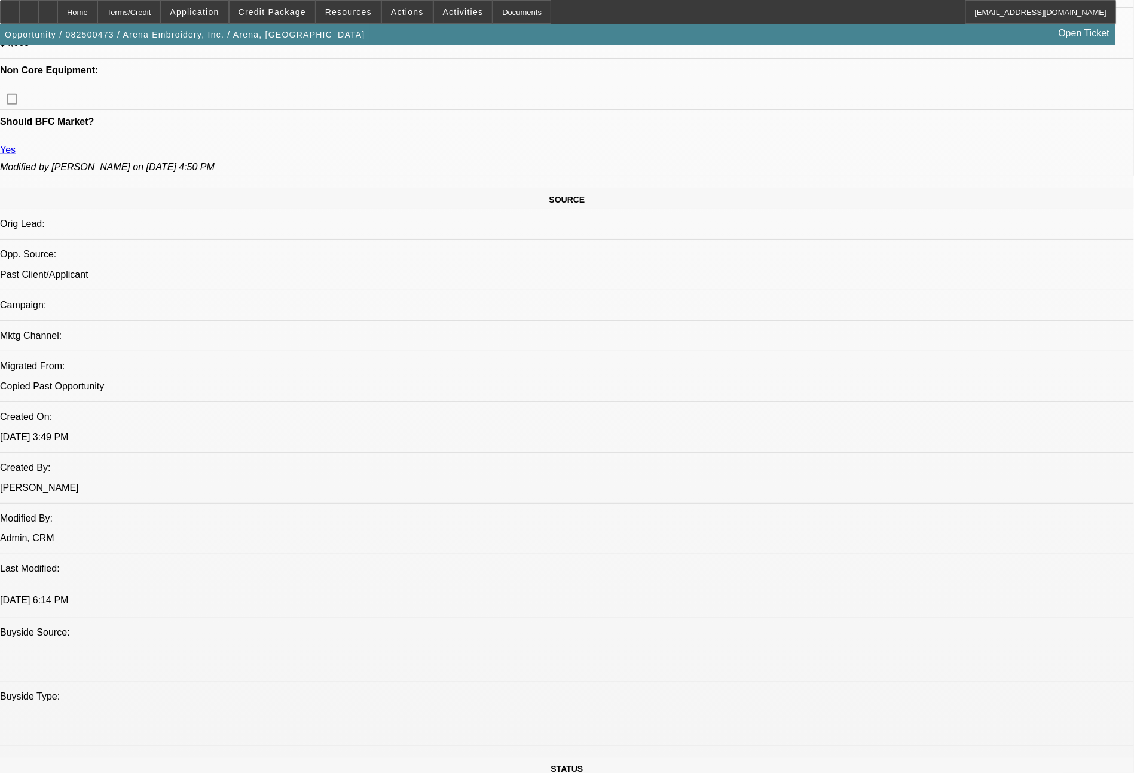
scroll to position [657, 0]
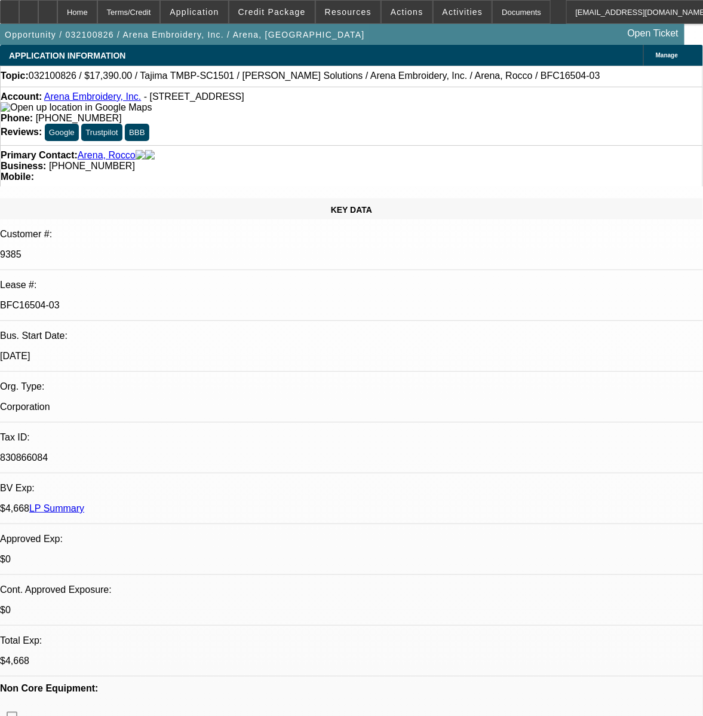
select select "0"
select select "2"
select select "0.1"
select select "4"
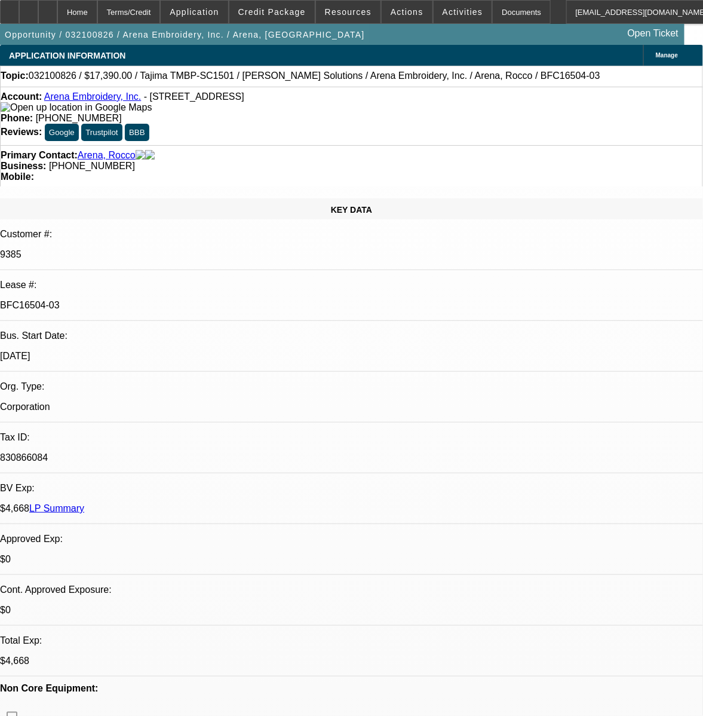
select select "0"
select select "2"
select select "0.1"
select select "4"
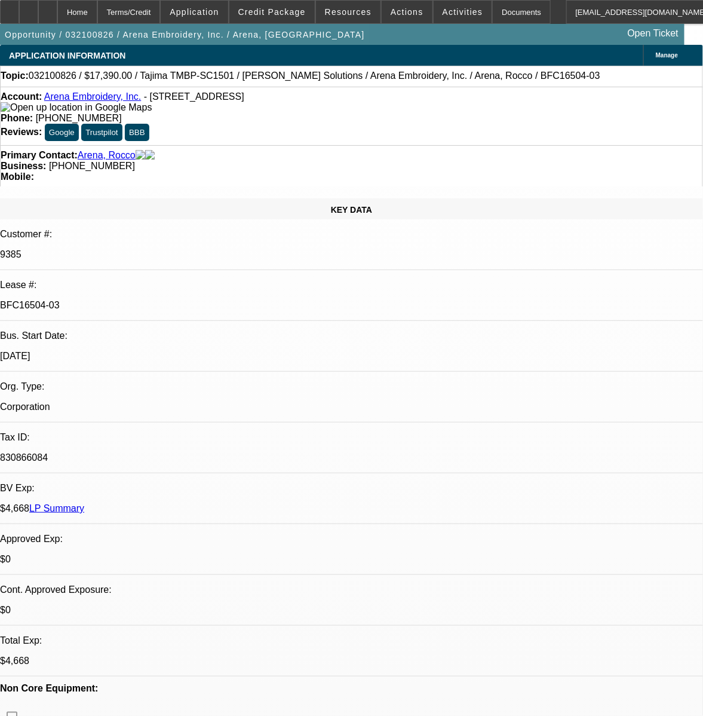
select select "0"
select select "2"
select select "0.1"
select select "4"
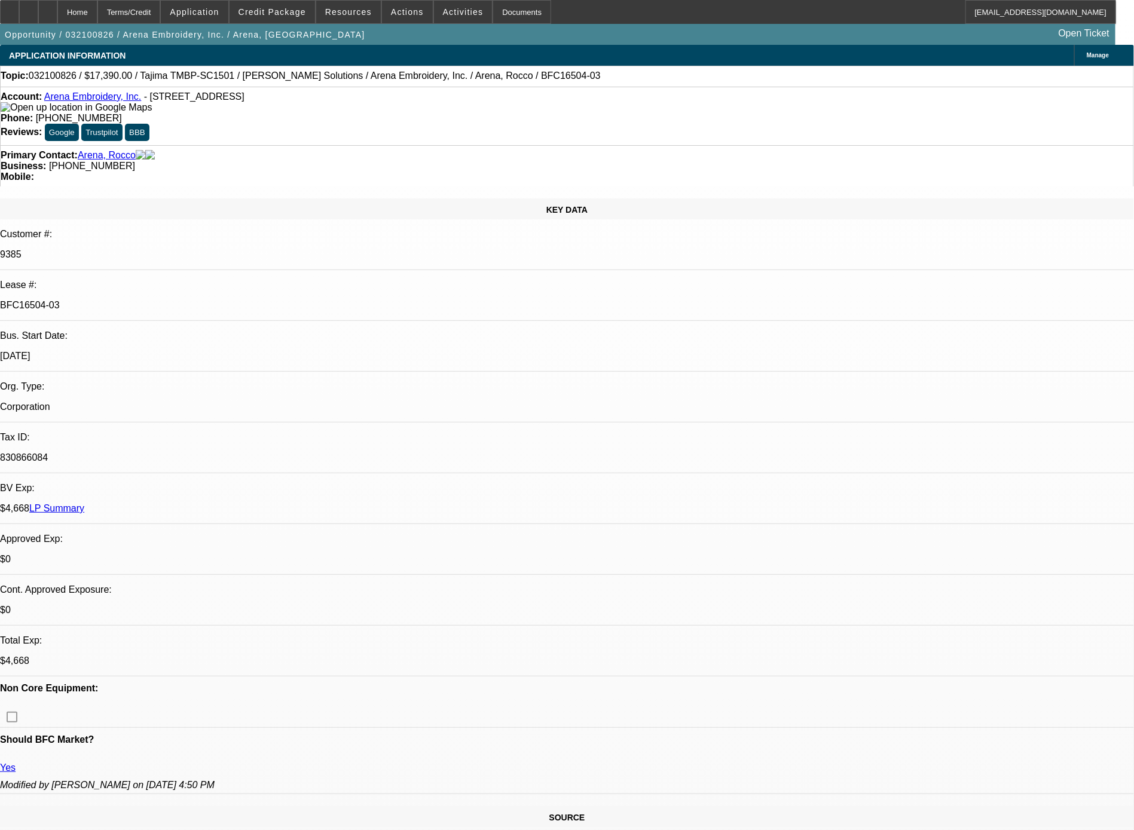
click at [194, 503] on p "$4,668 LP Summary" at bounding box center [567, 508] width 1134 height 11
click at [84, 503] on link "LP Summary" at bounding box center [56, 508] width 55 height 10
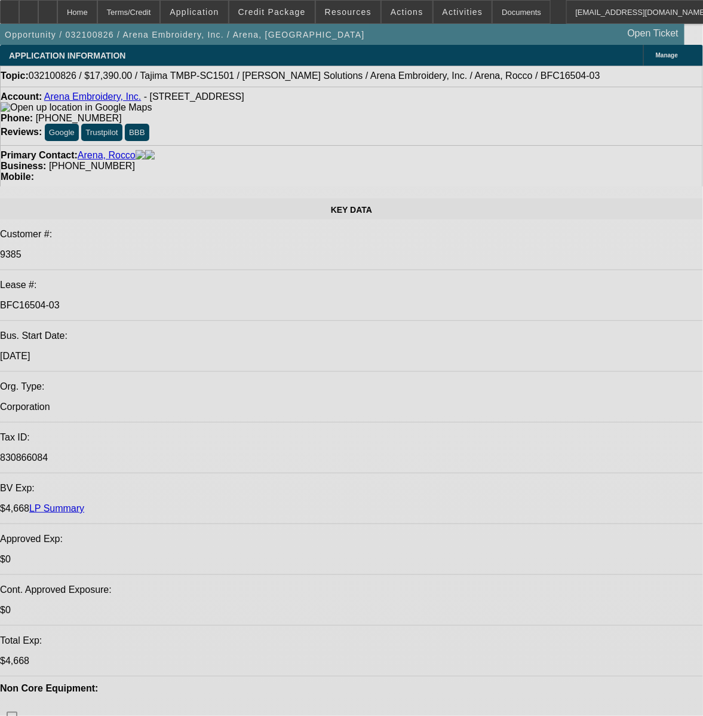
select select "0"
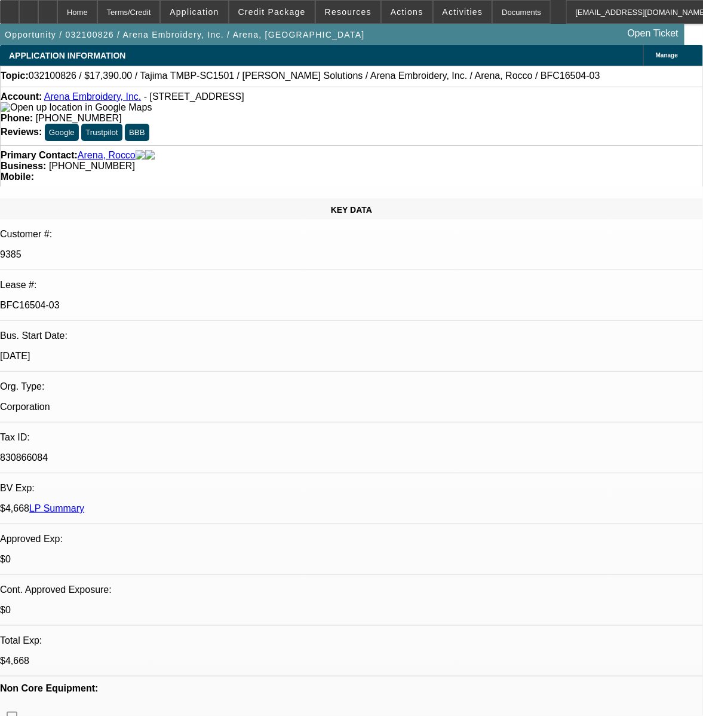
select select "2"
select select "0.1"
select select "4"
select select "0"
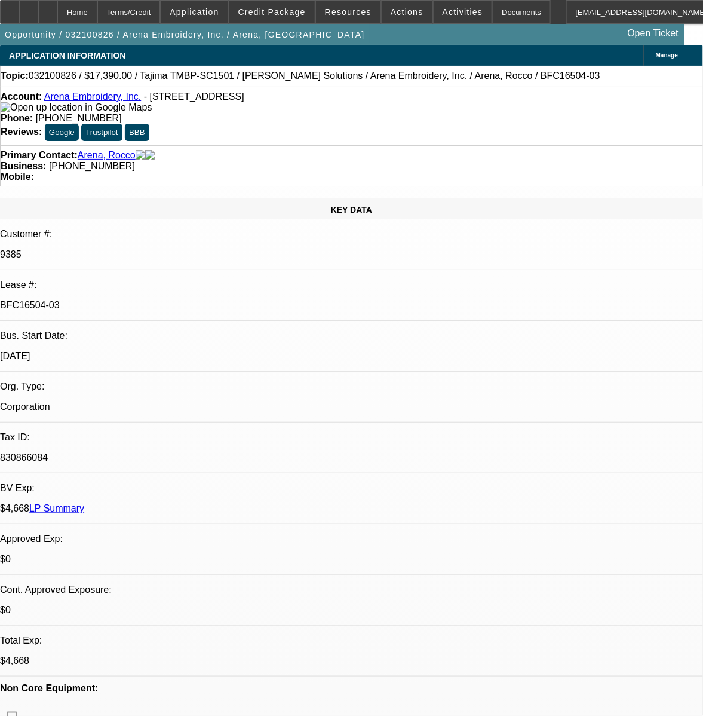
select select "2"
select select "0.1"
select select "4"
select select "0"
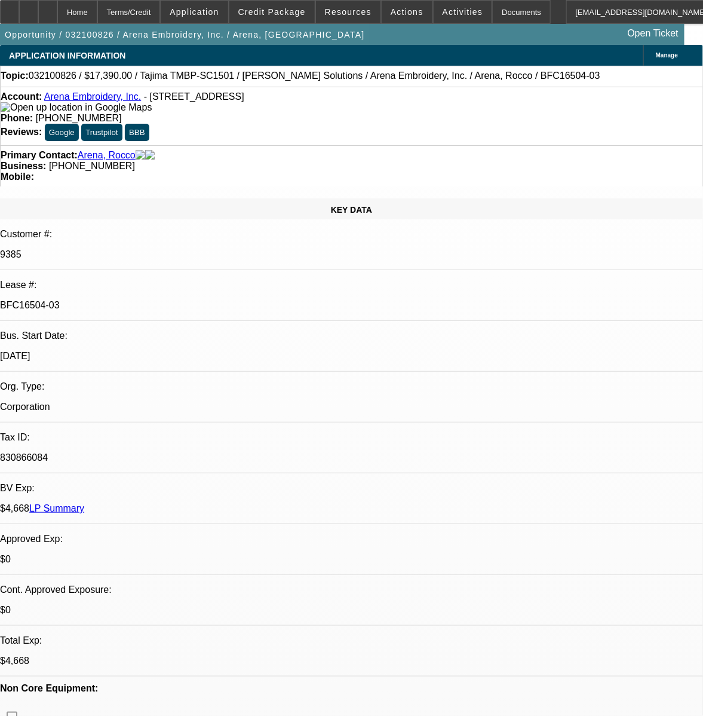
select select "2"
select select "0.1"
select select "4"
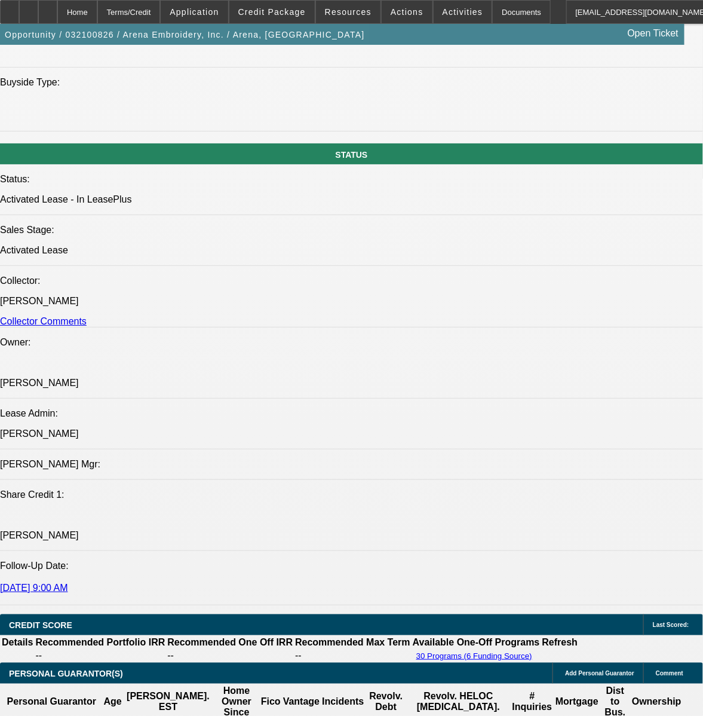
scroll to position [1880, 0]
